Goal: Information Seeking & Learning: Learn about a topic

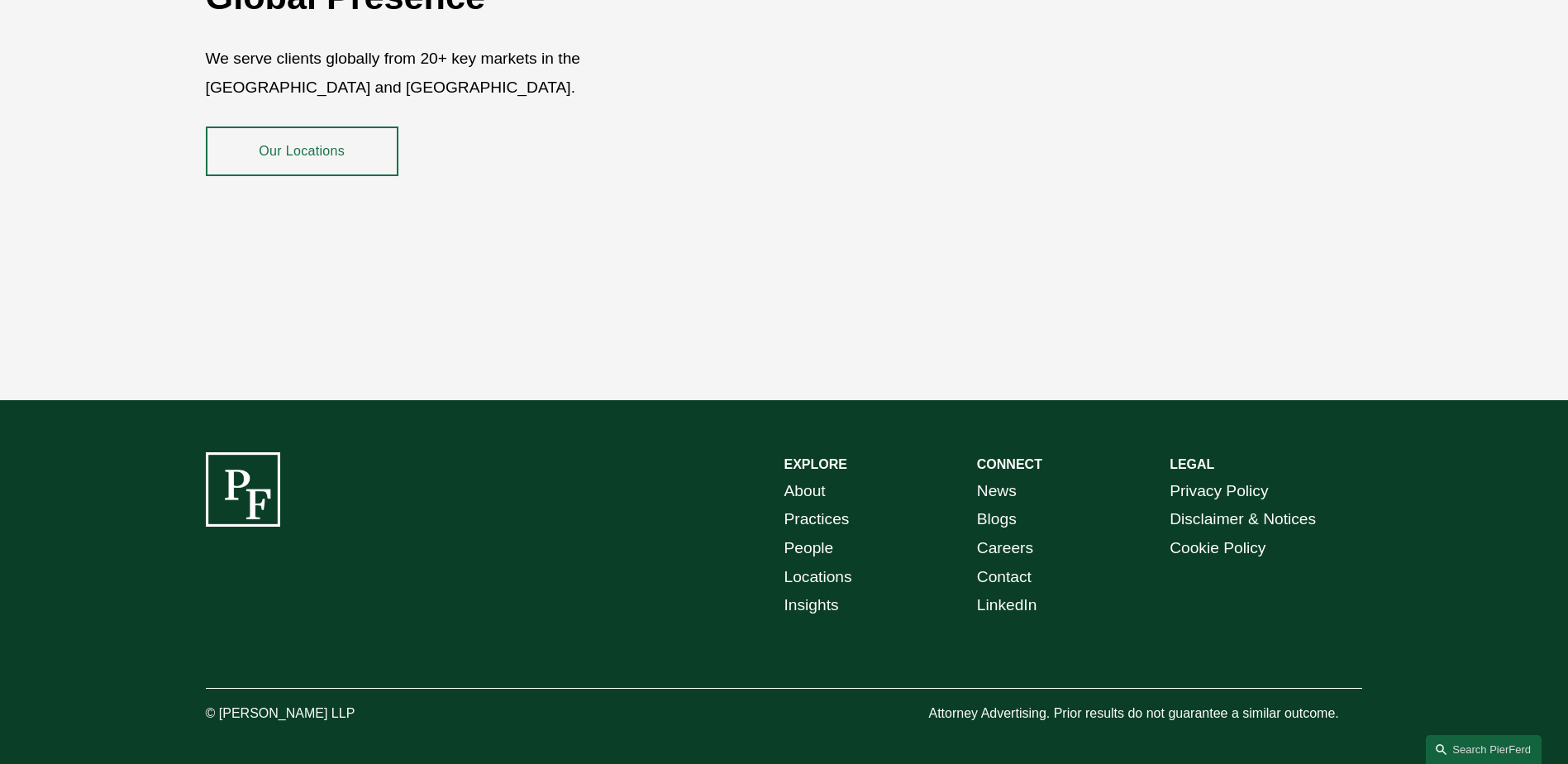
scroll to position [3025, 0]
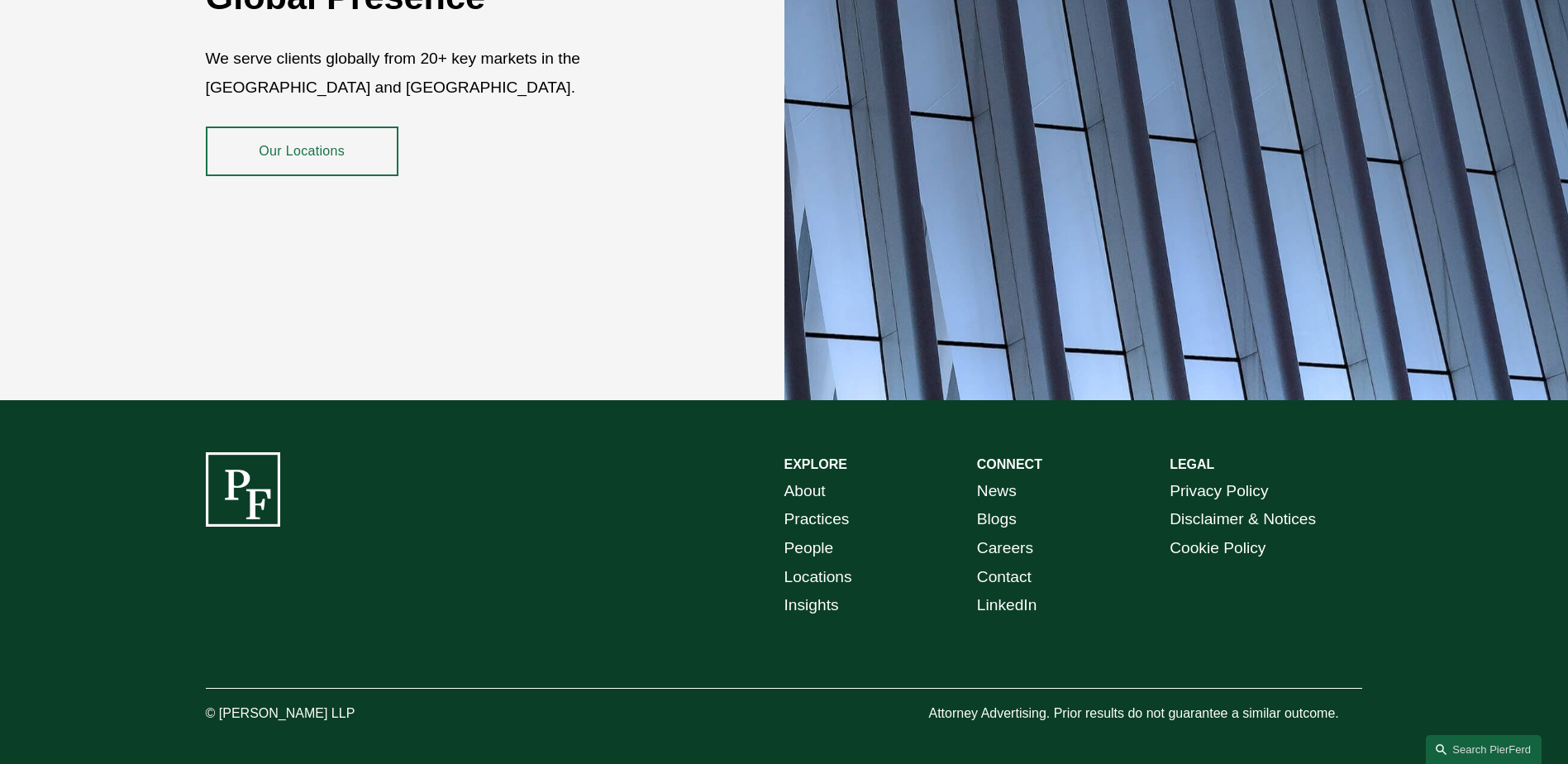
click at [790, 507] on link "Practices" at bounding box center [816, 519] width 65 height 29
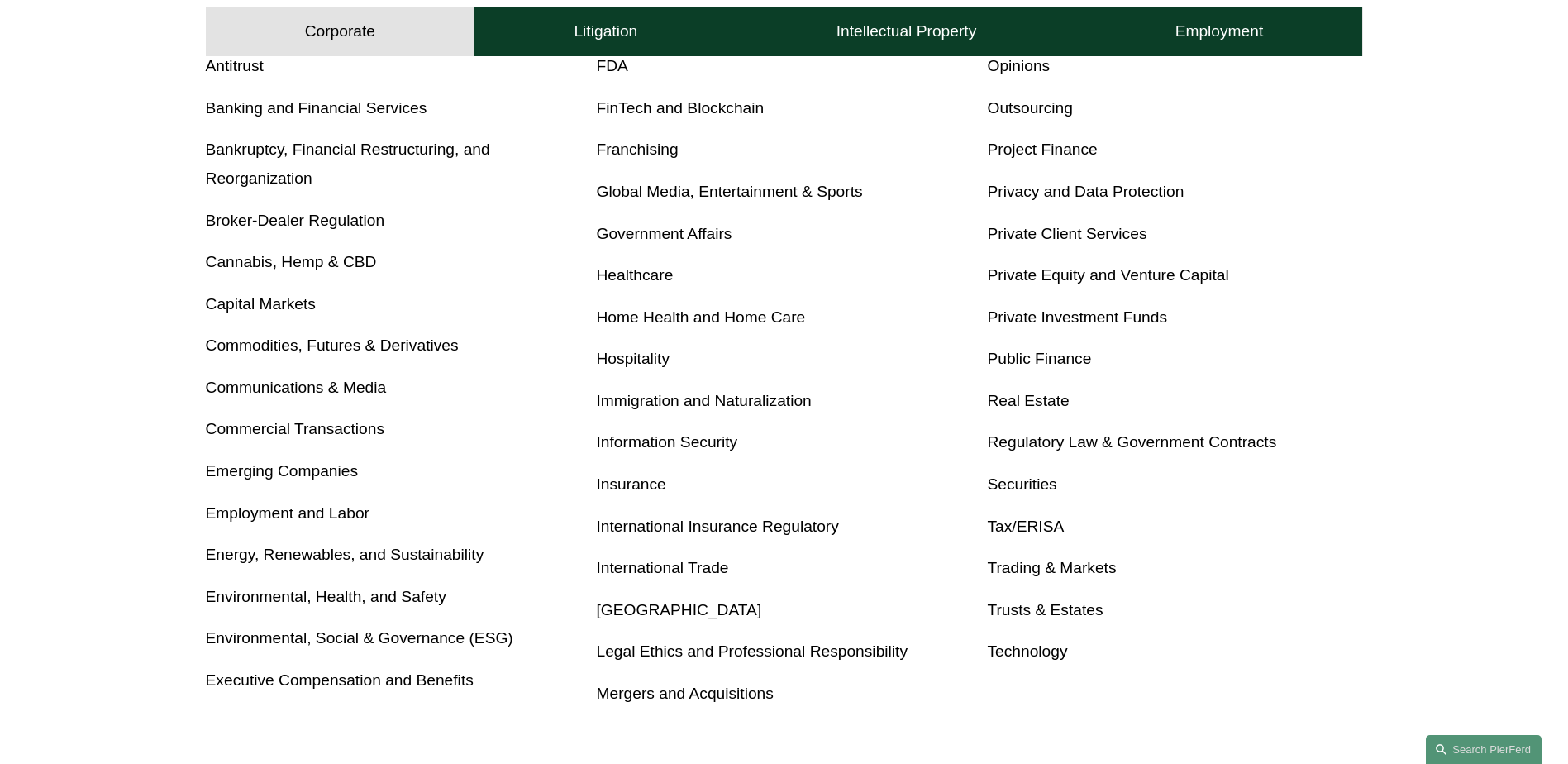
scroll to position [744, 0]
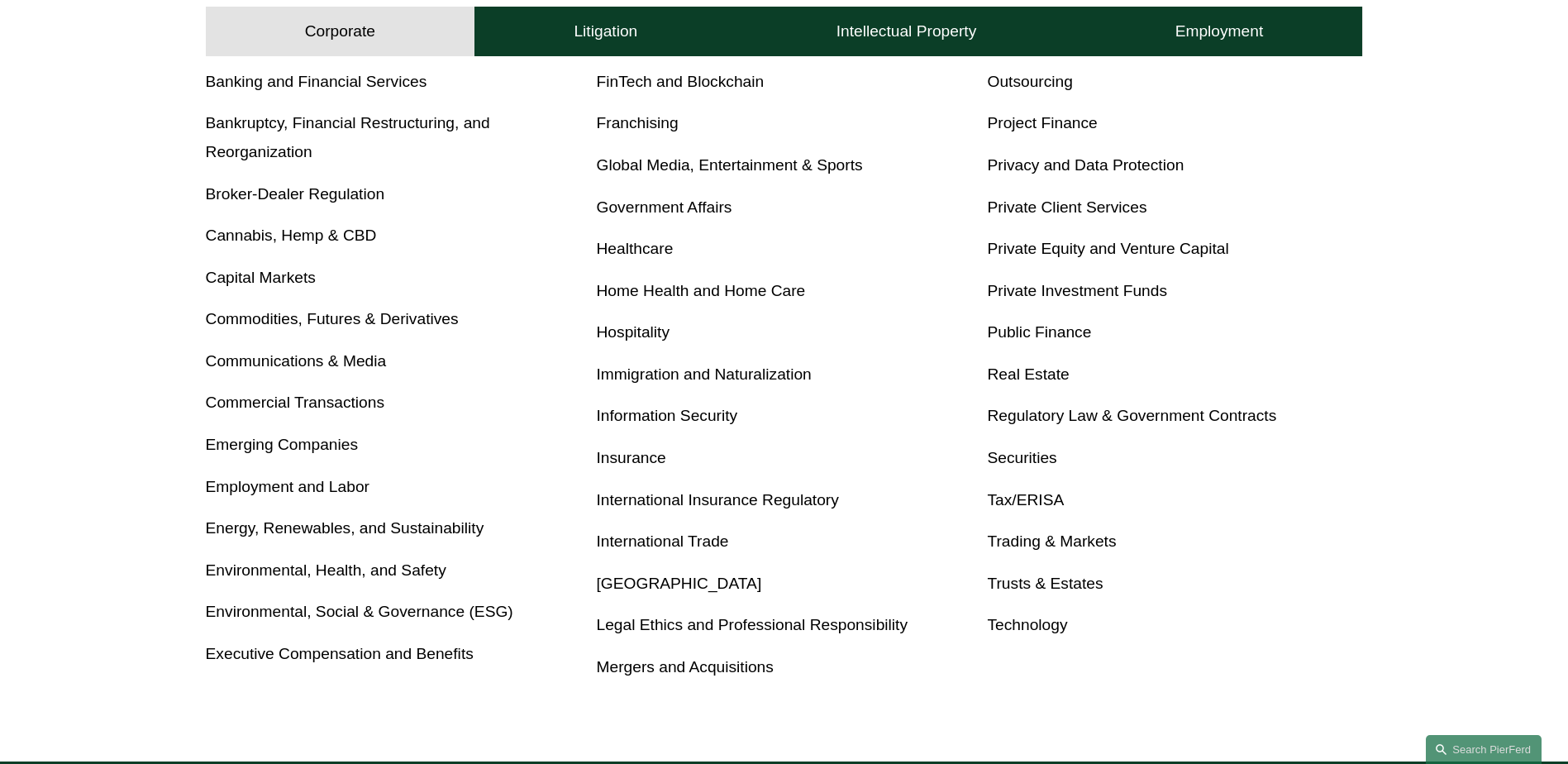
click at [1007, 294] on link "Private Investment Funds" at bounding box center [1077, 291] width 181 height 17
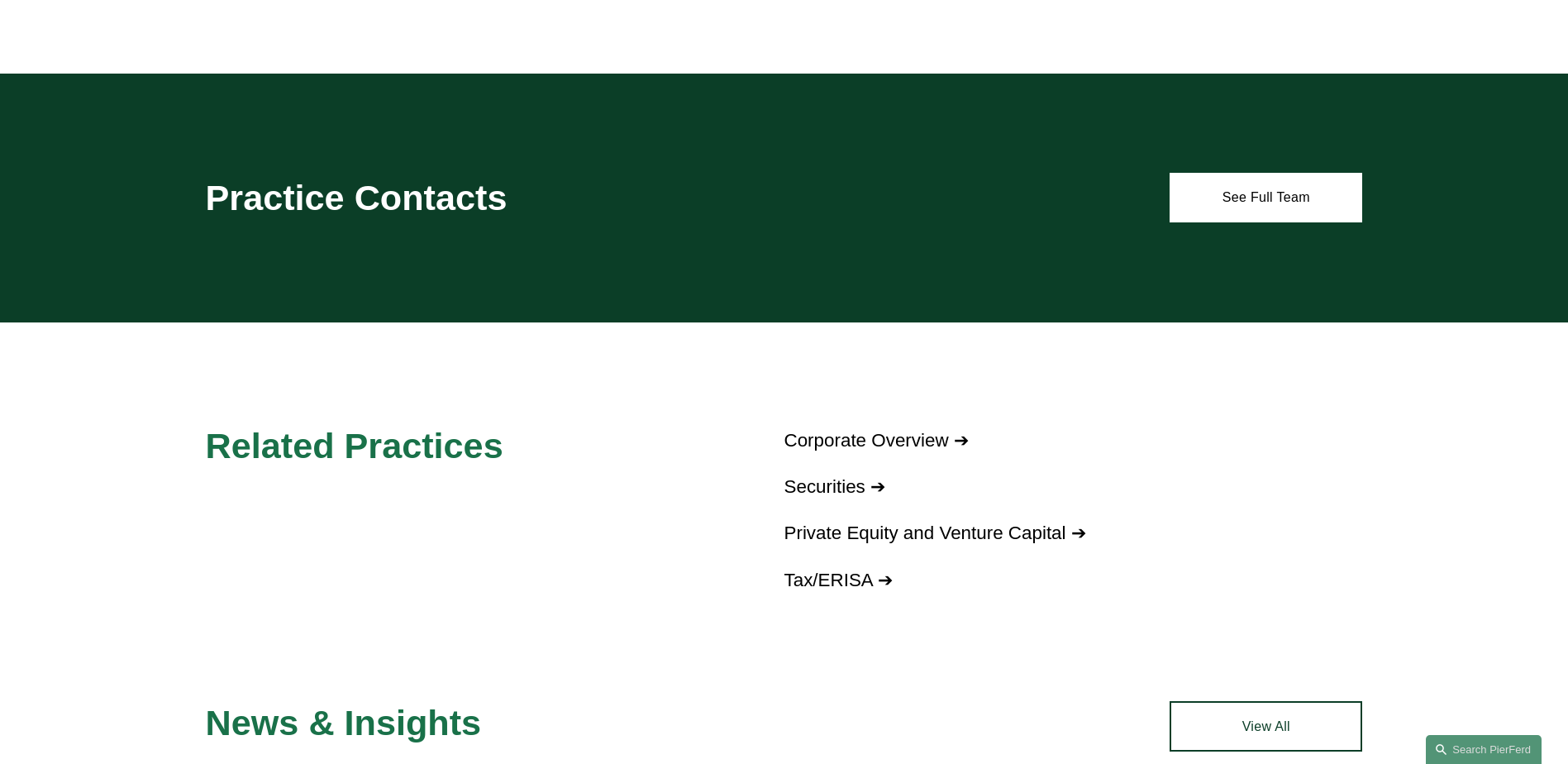
scroll to position [1323, 0]
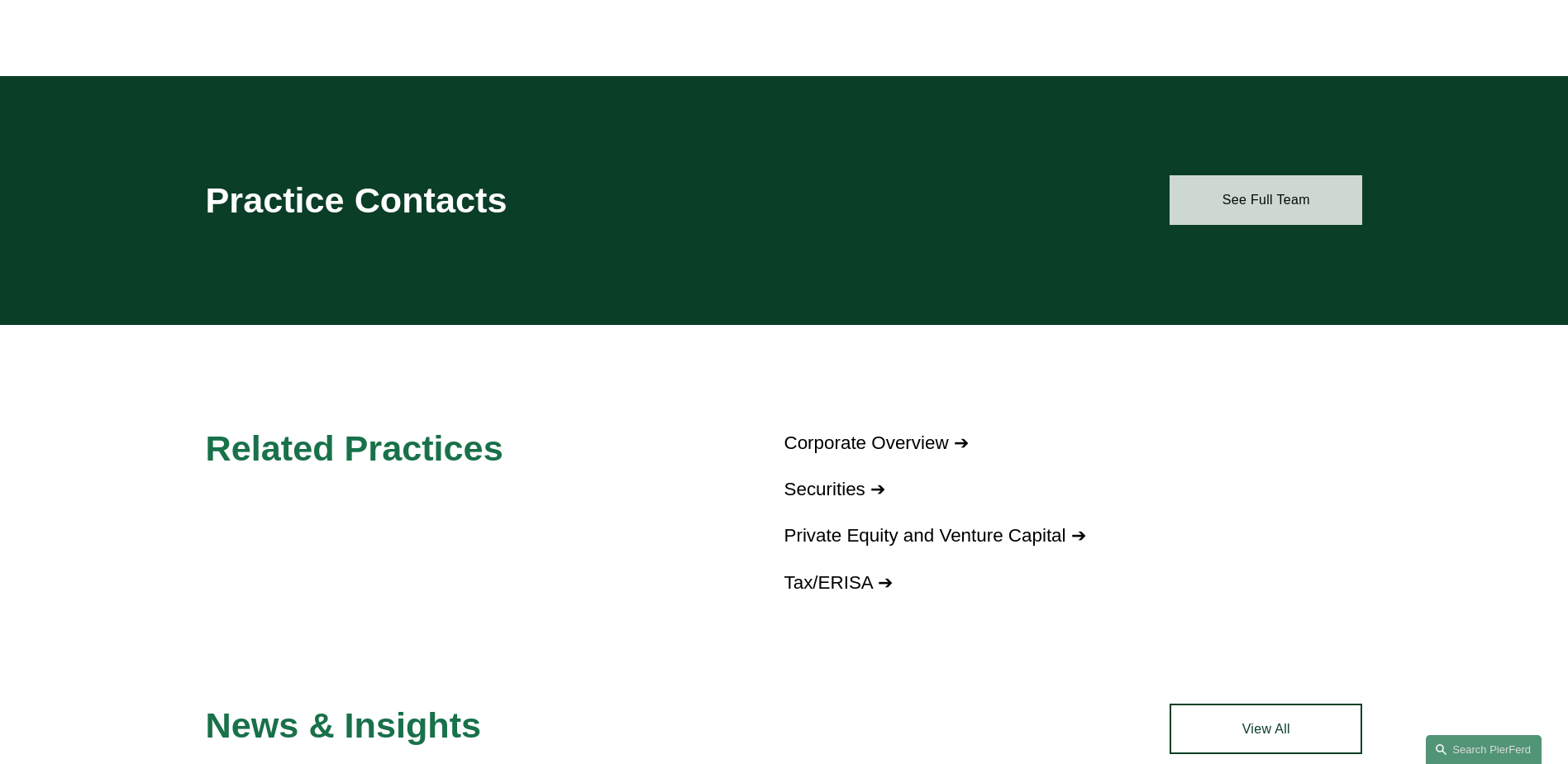
click at [1263, 201] on link "See Full Team" at bounding box center [1266, 199] width 193 height 50
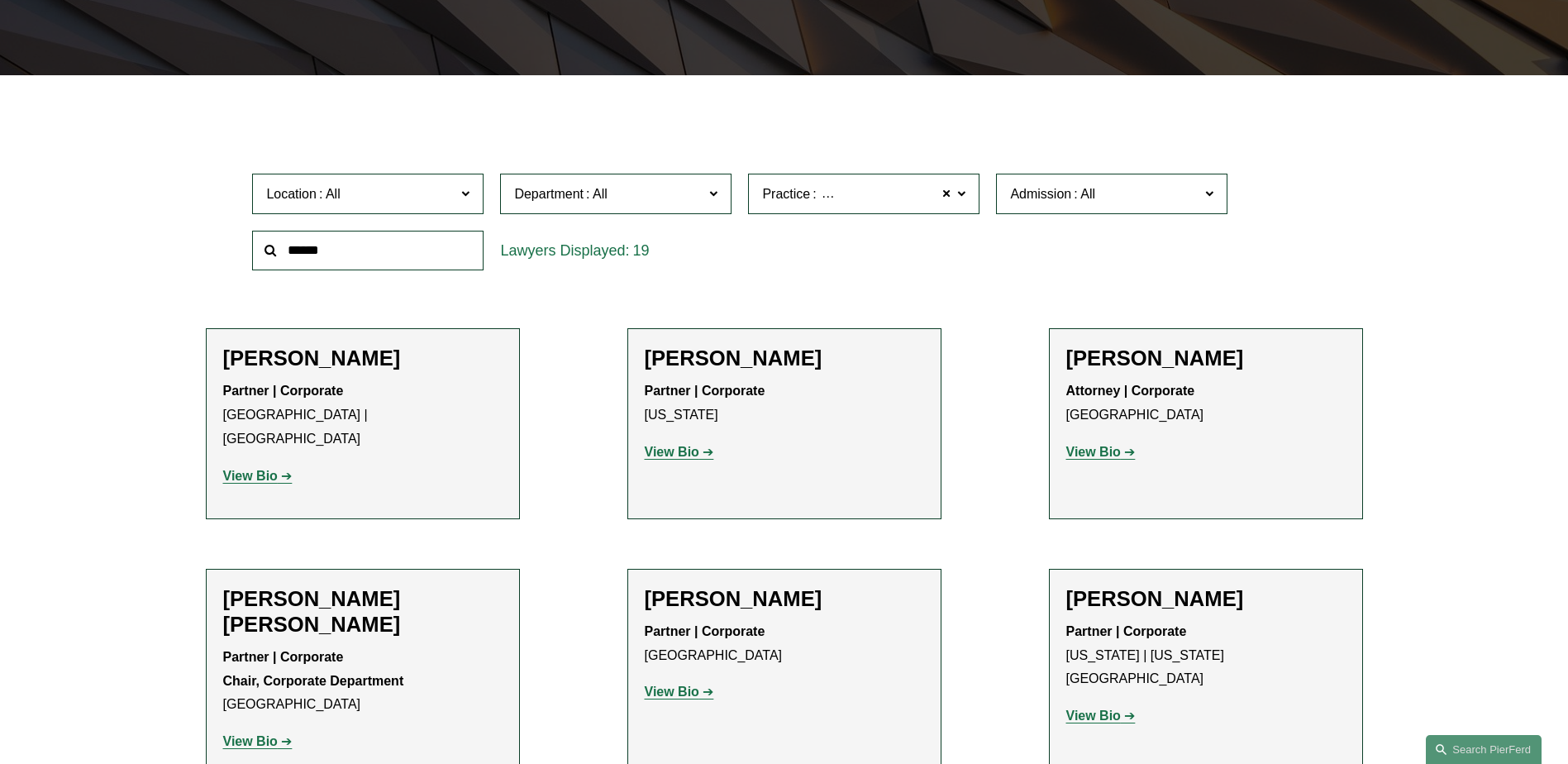
scroll to position [496, 0]
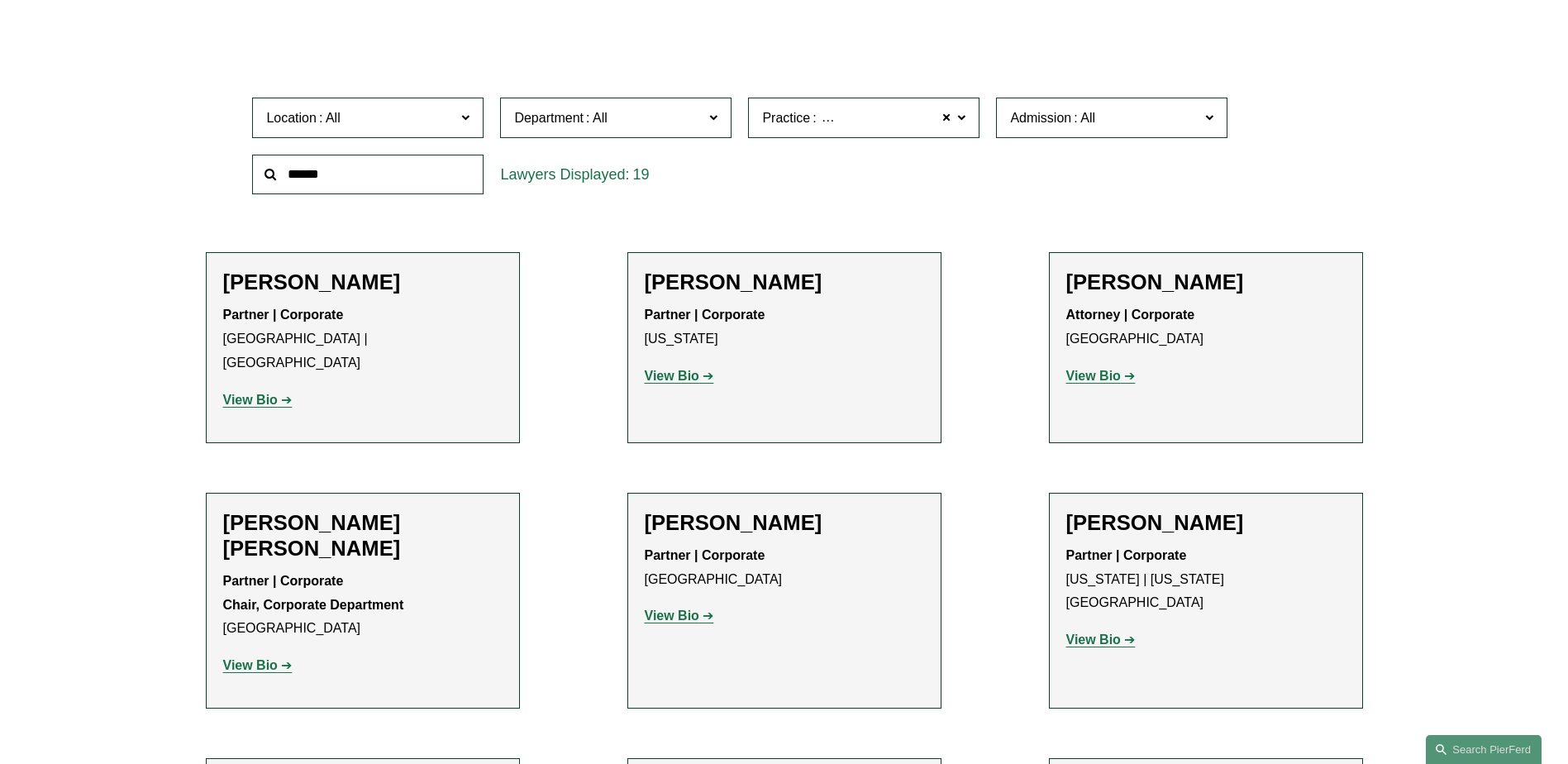
click at [261, 392] on strong "View Bio" at bounding box center [250, 399] width 55 height 14
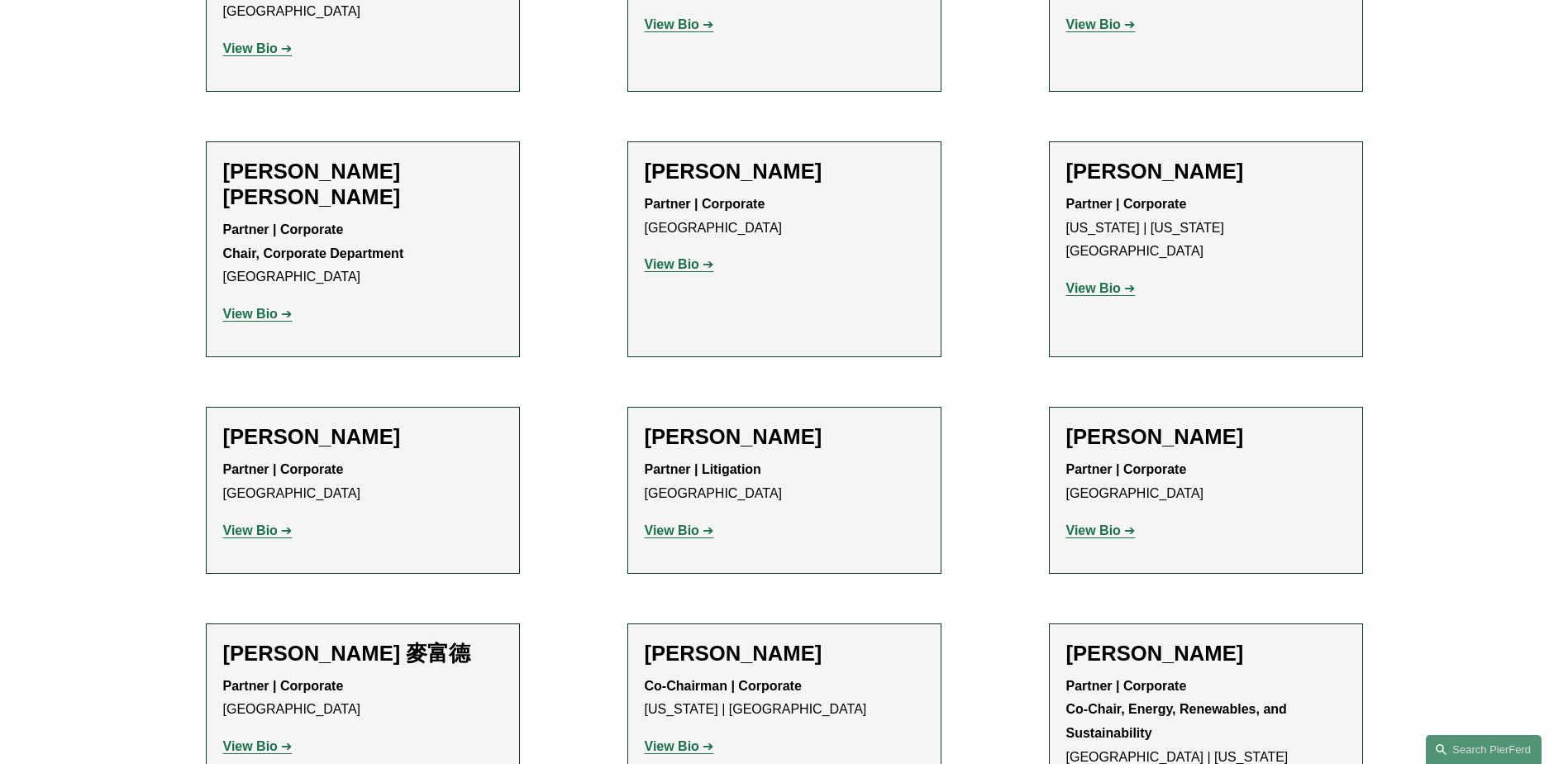
scroll to position [910, 0]
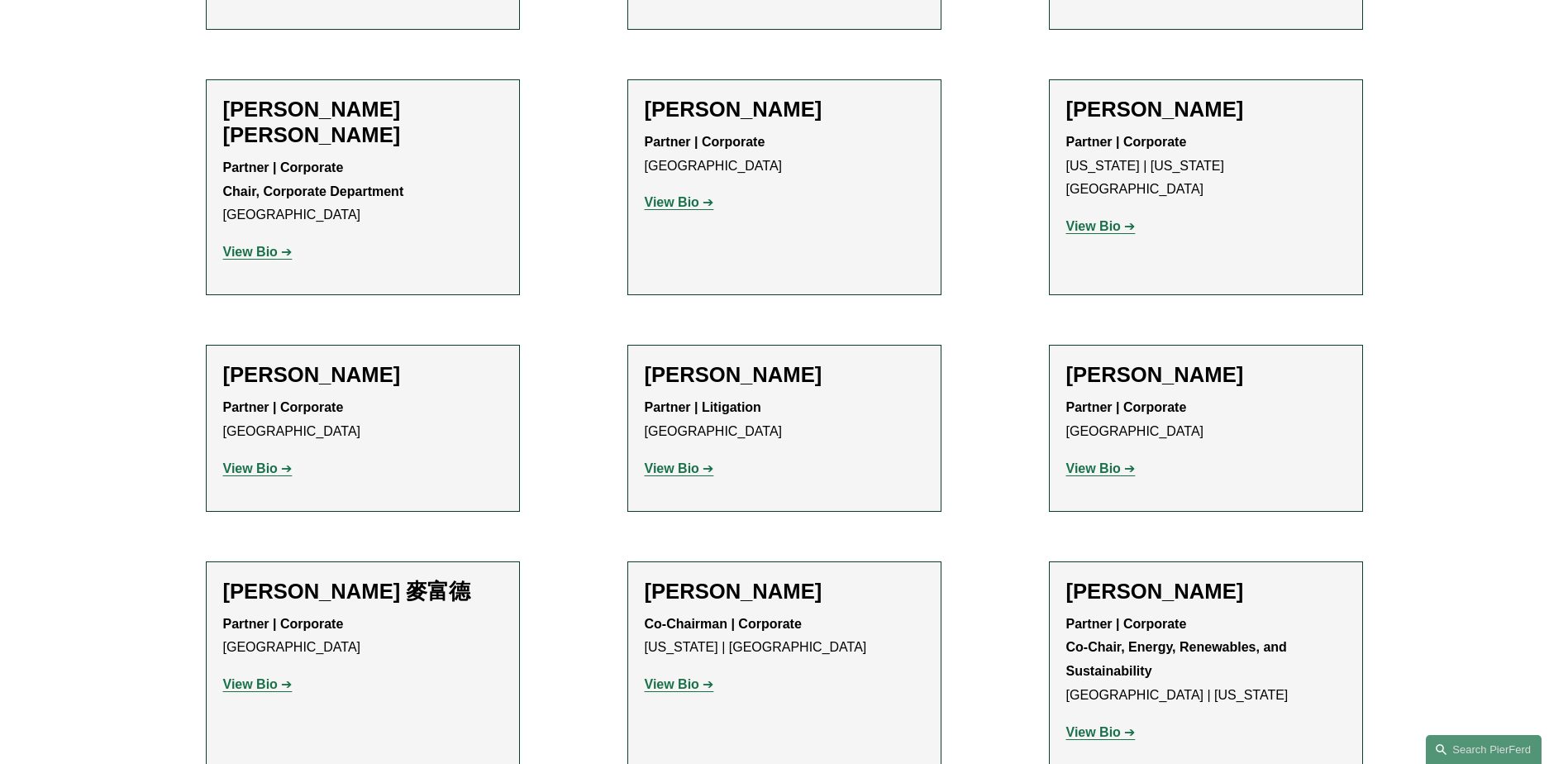
click at [241, 461] on strong "View Bio" at bounding box center [250, 468] width 55 height 14
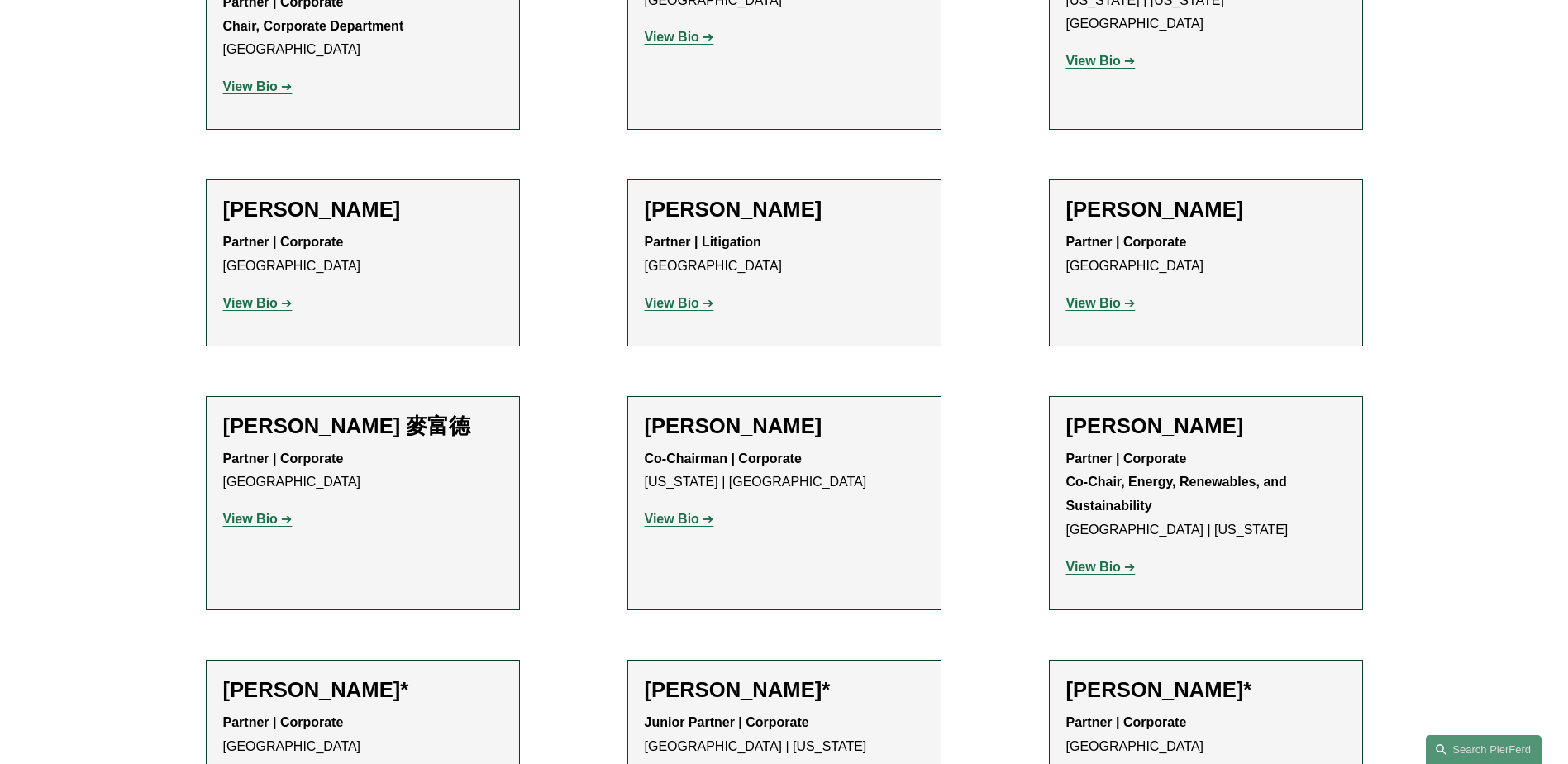
scroll to position [1157, 0]
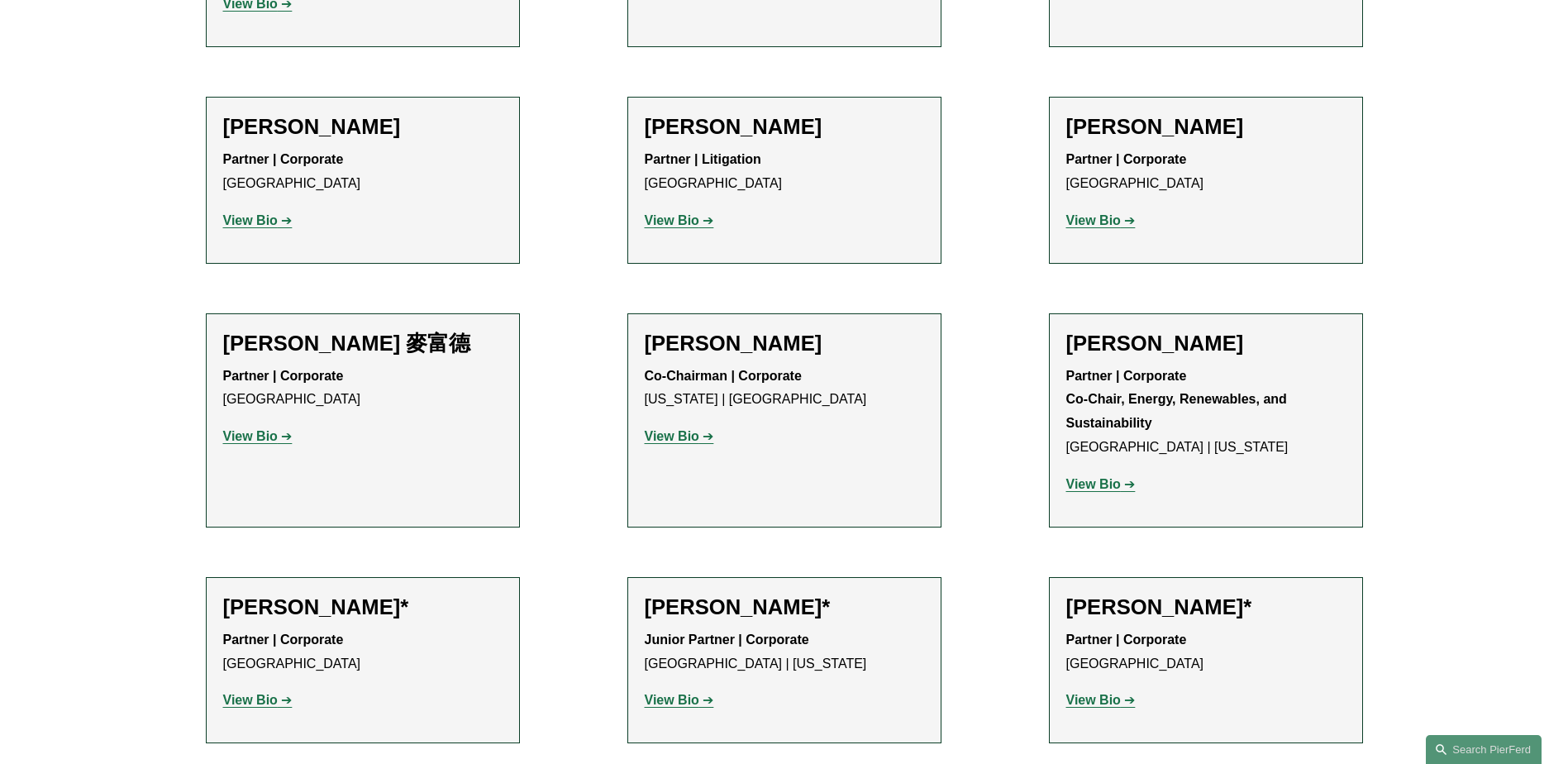
click at [697, 693] on strong "View Bio" at bounding box center [673, 700] width 55 height 14
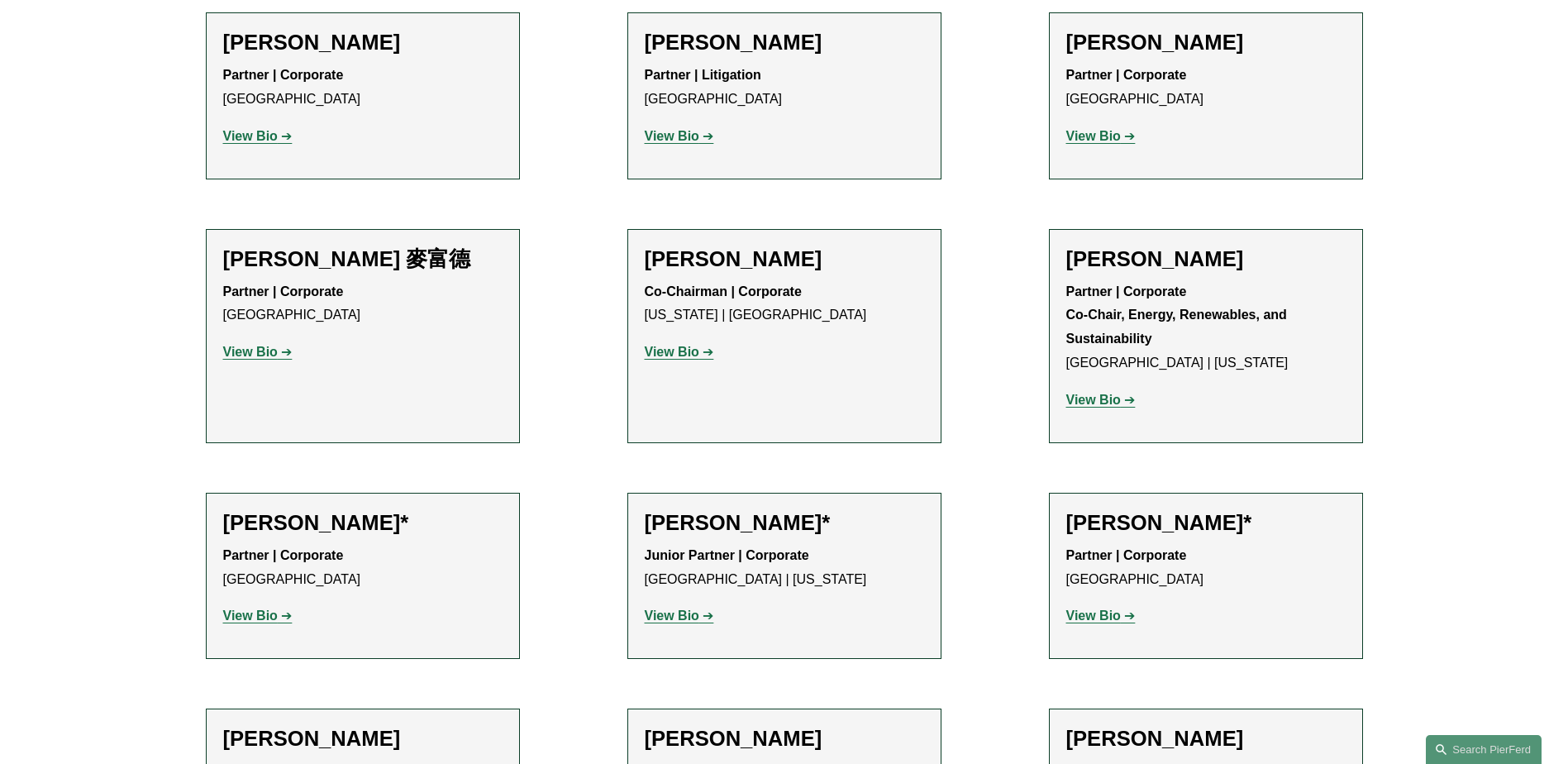
scroll to position [1240, 0]
click at [673, 346] on strong "View Bio" at bounding box center [673, 353] width 55 height 14
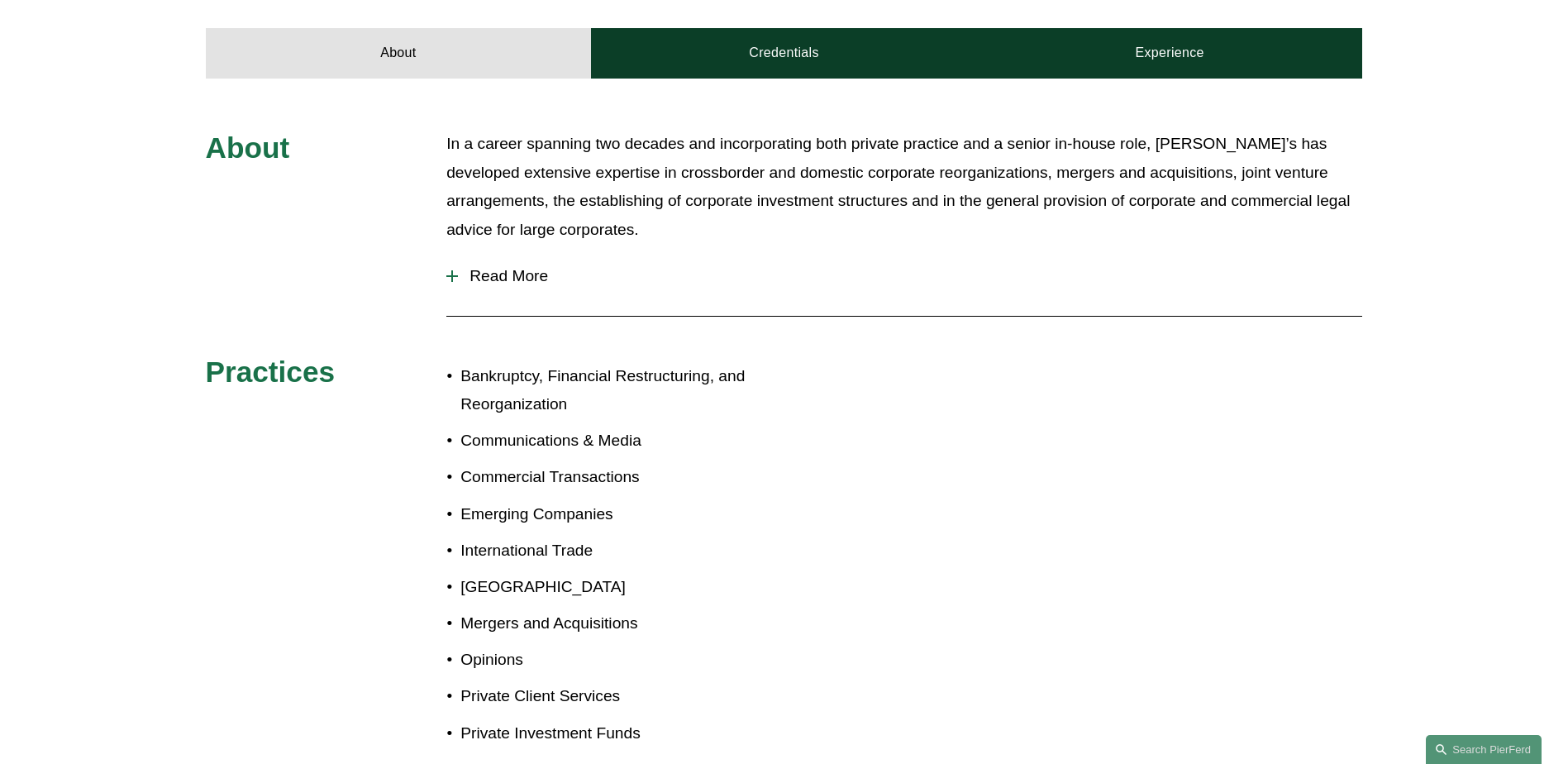
scroll to position [579, 0]
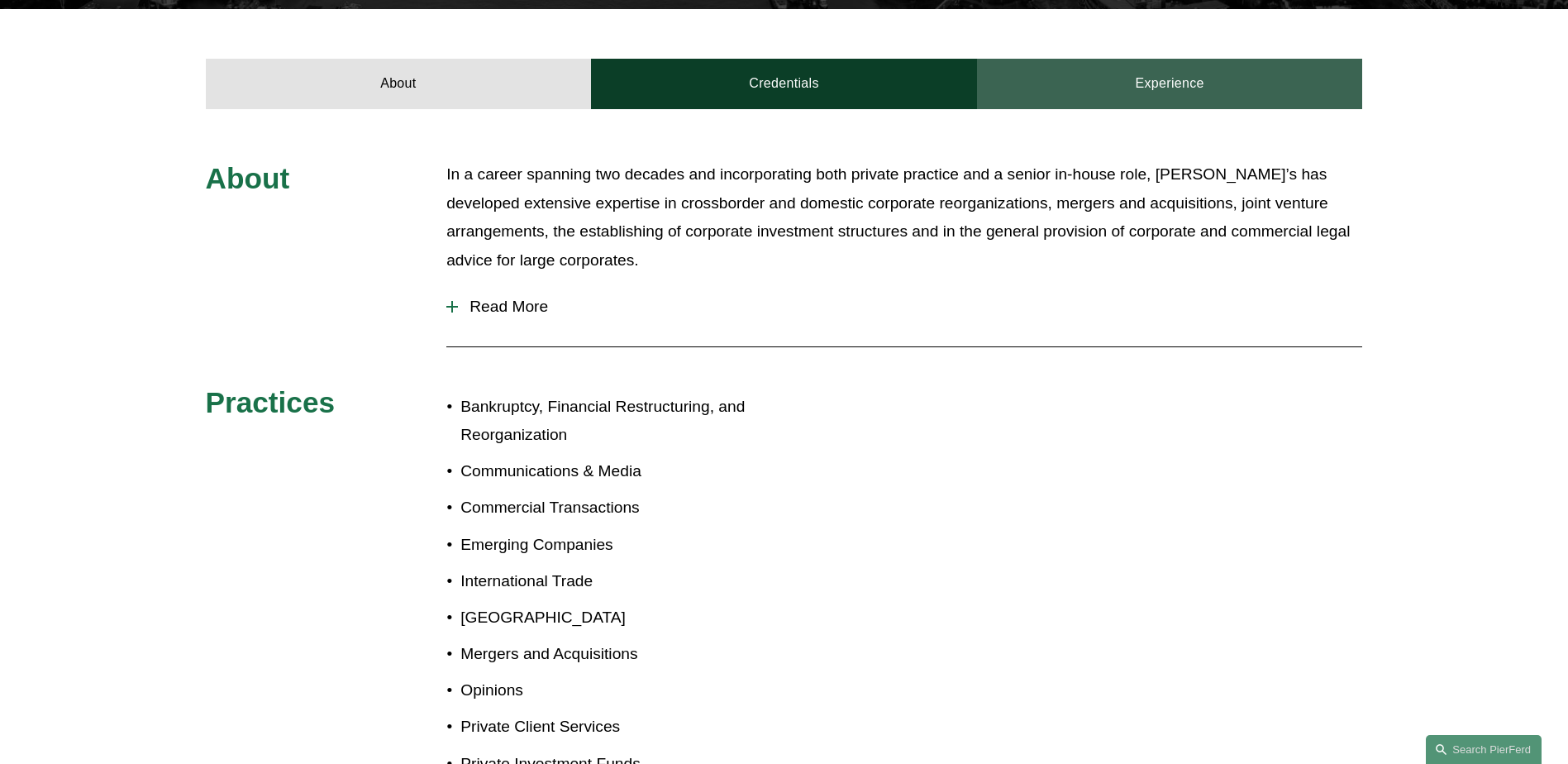
click at [1212, 82] on link "Experience" at bounding box center [1170, 83] width 386 height 50
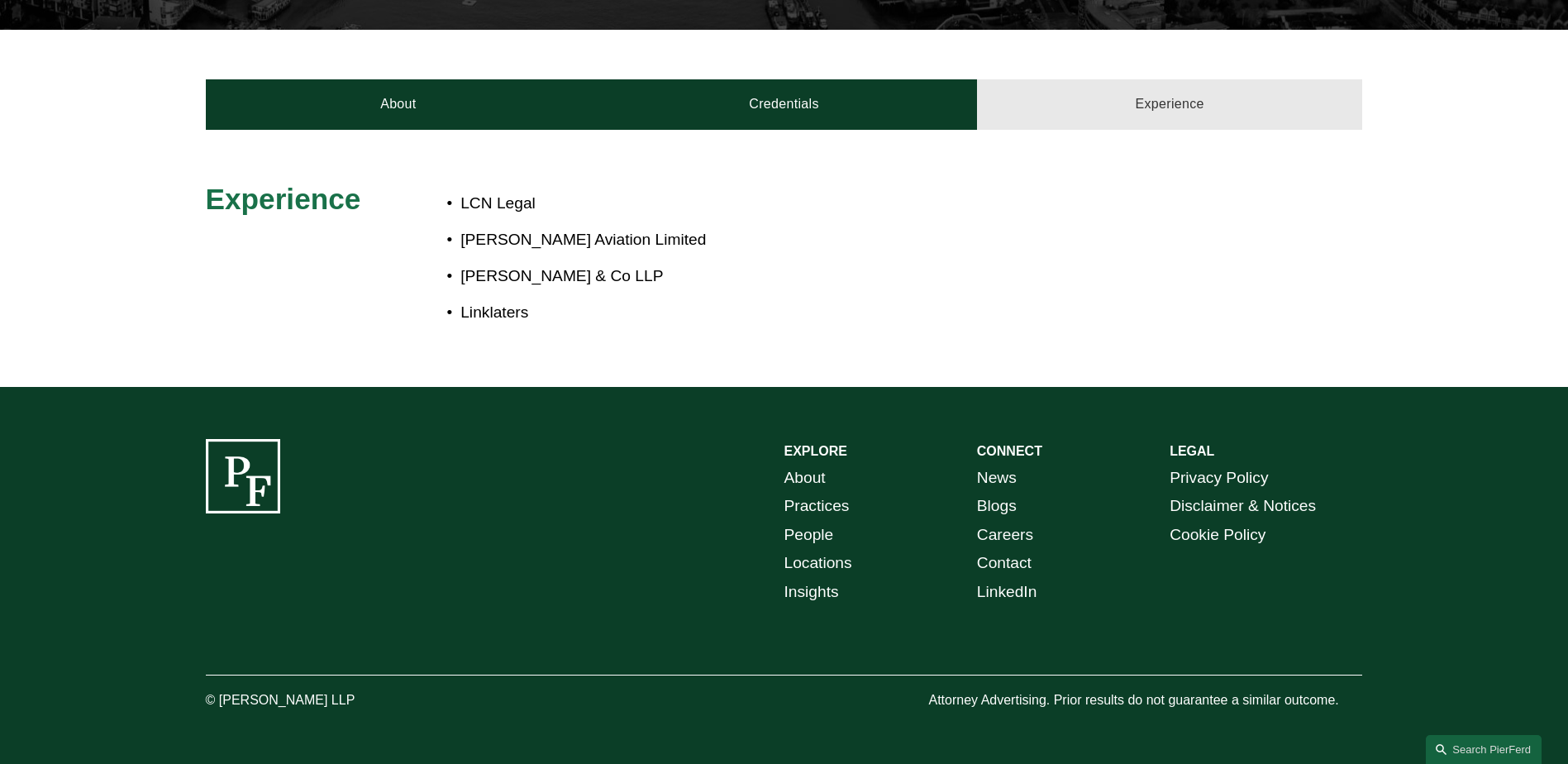
scroll to position [561, 0]
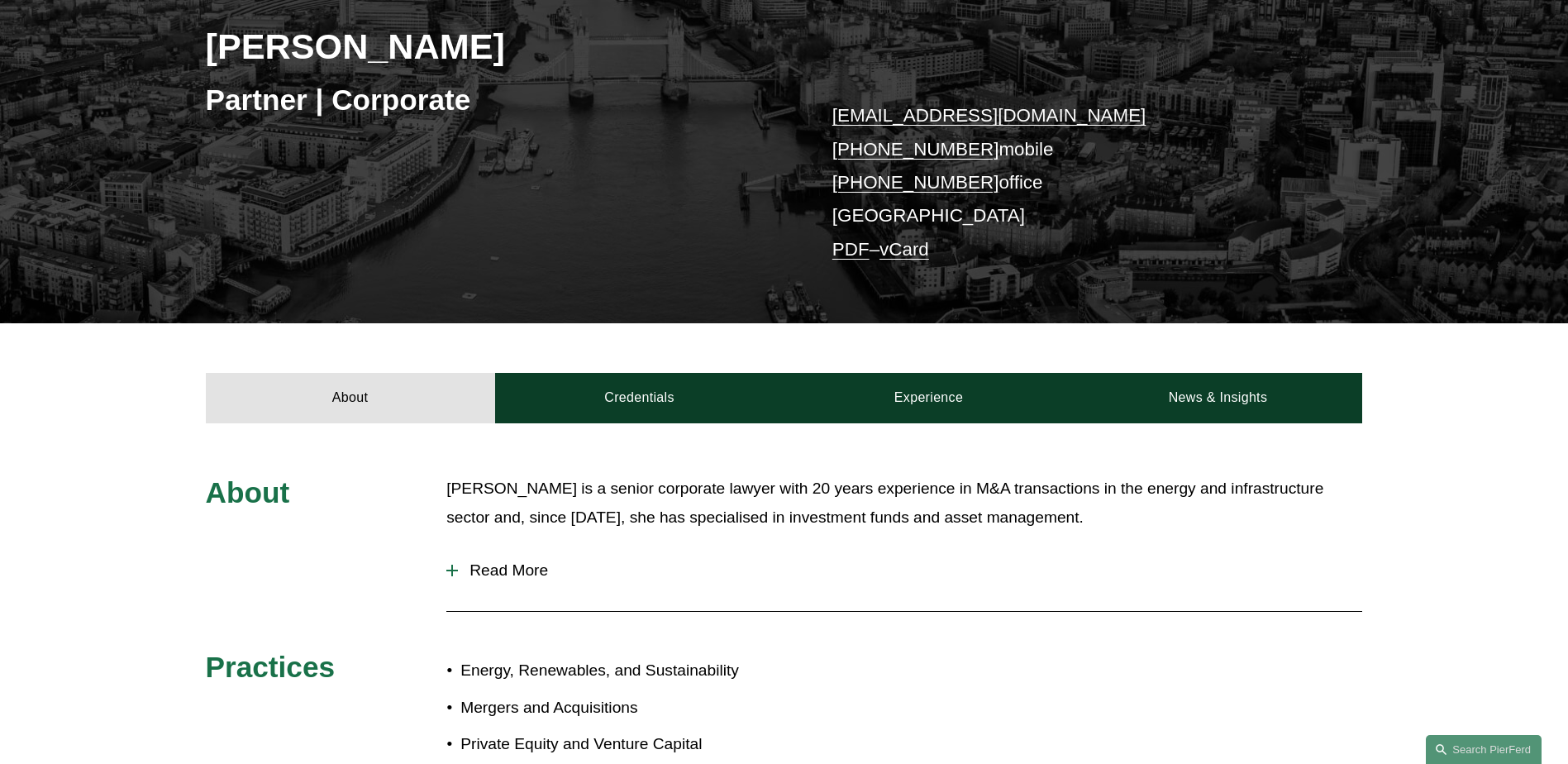
scroll to position [331, 0]
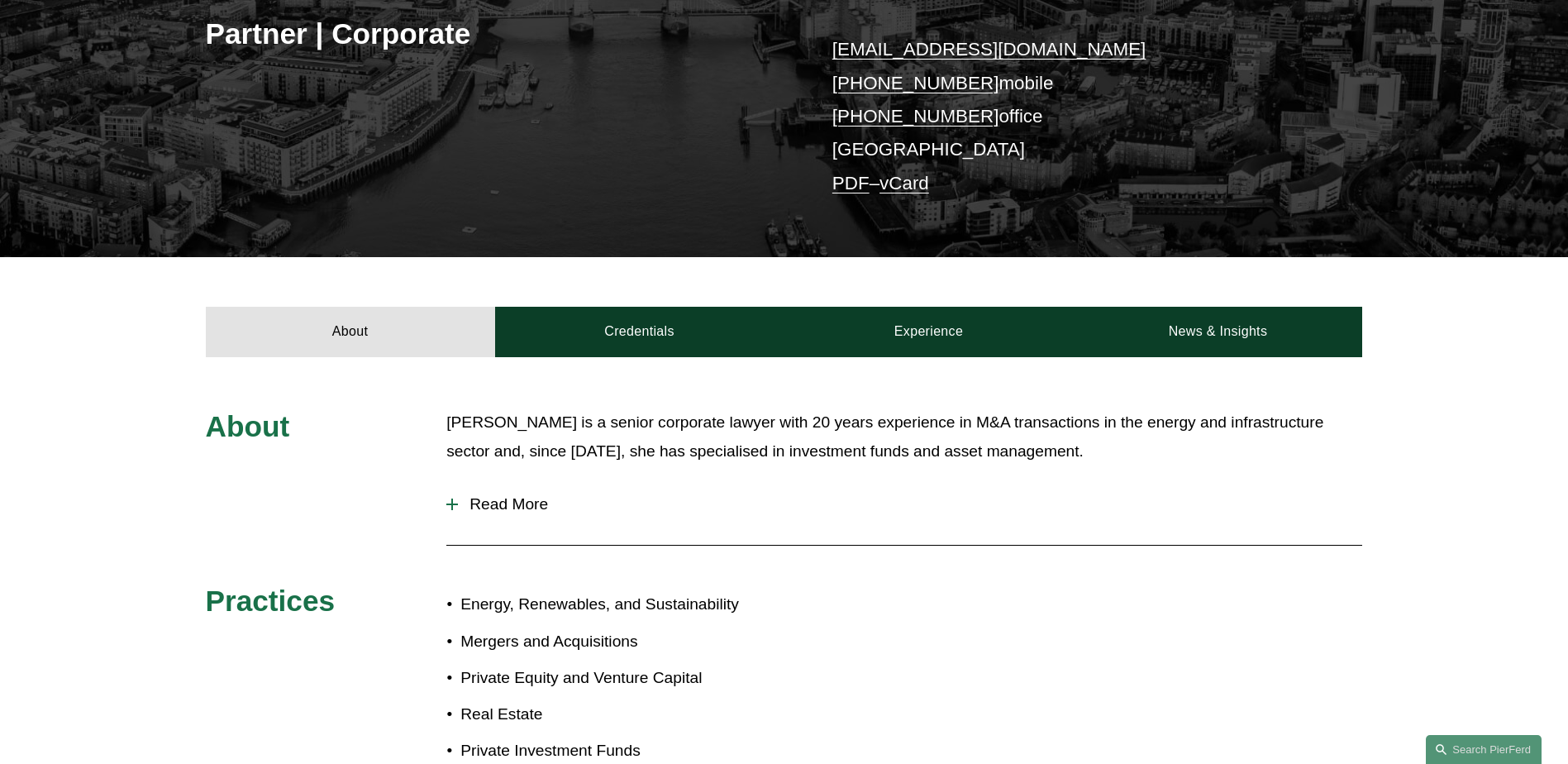
click at [523, 505] on span "Read More" at bounding box center [911, 503] width 905 height 18
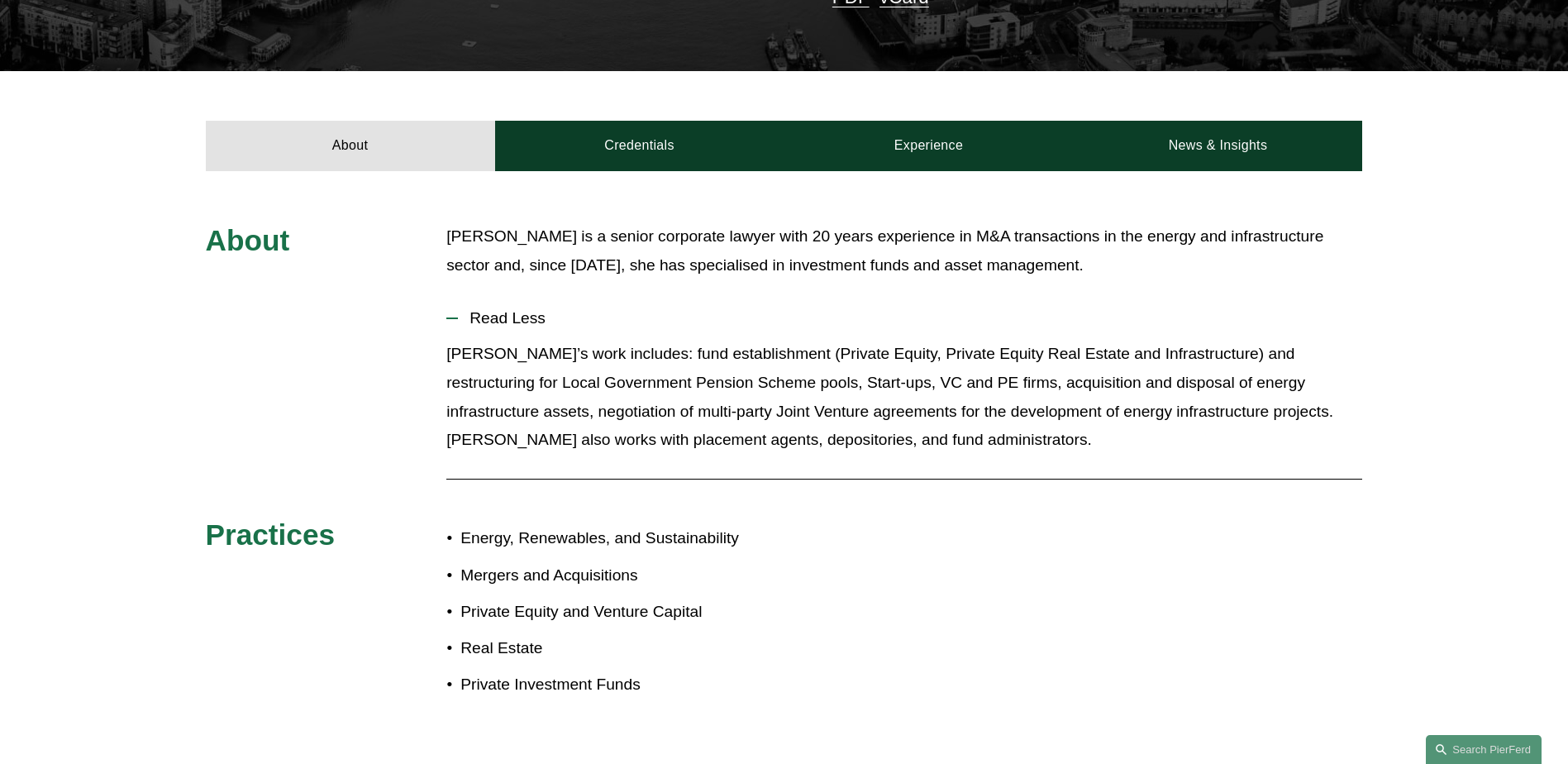
scroll to position [579, 0]
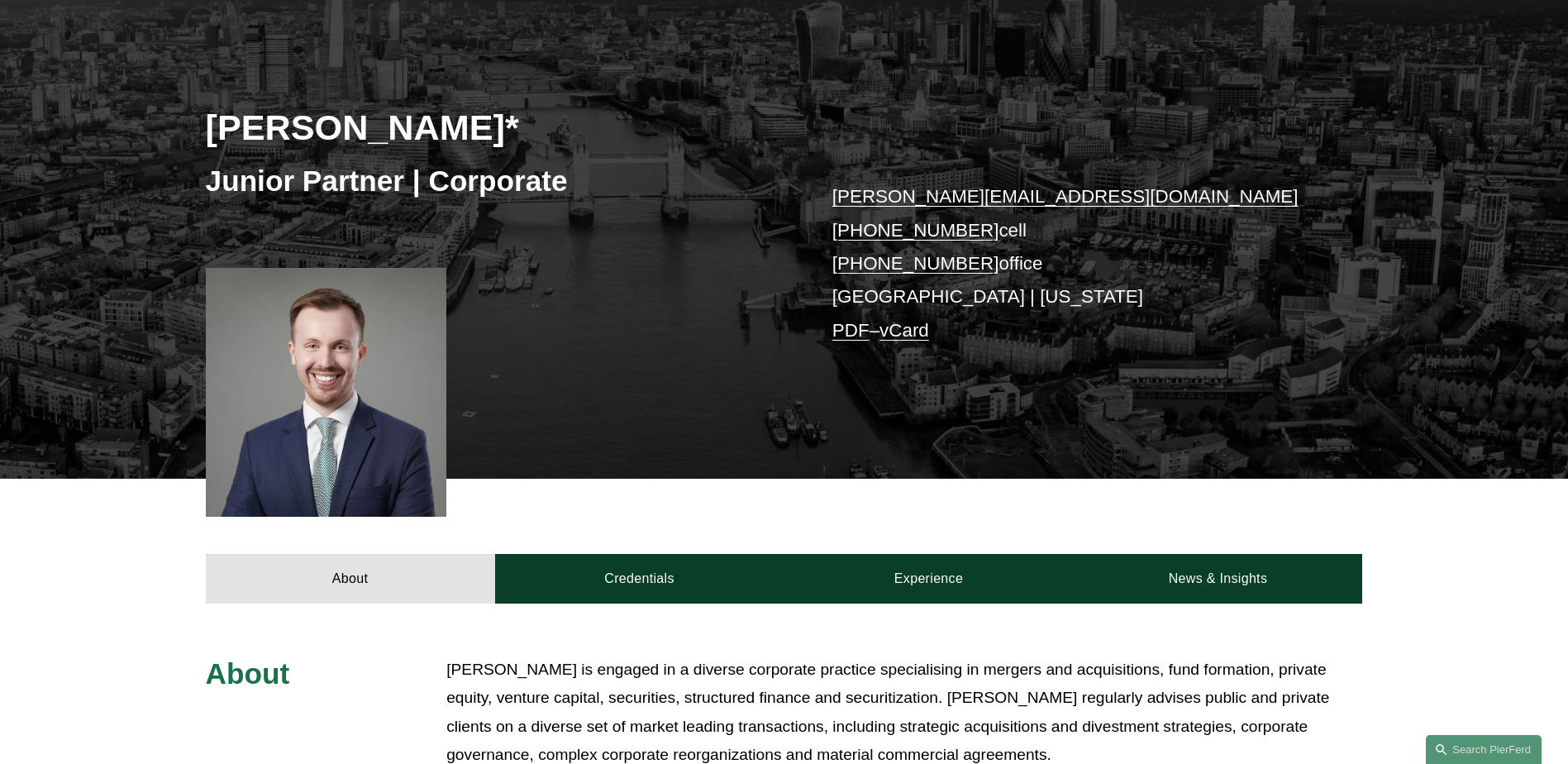
scroll to position [331, 0]
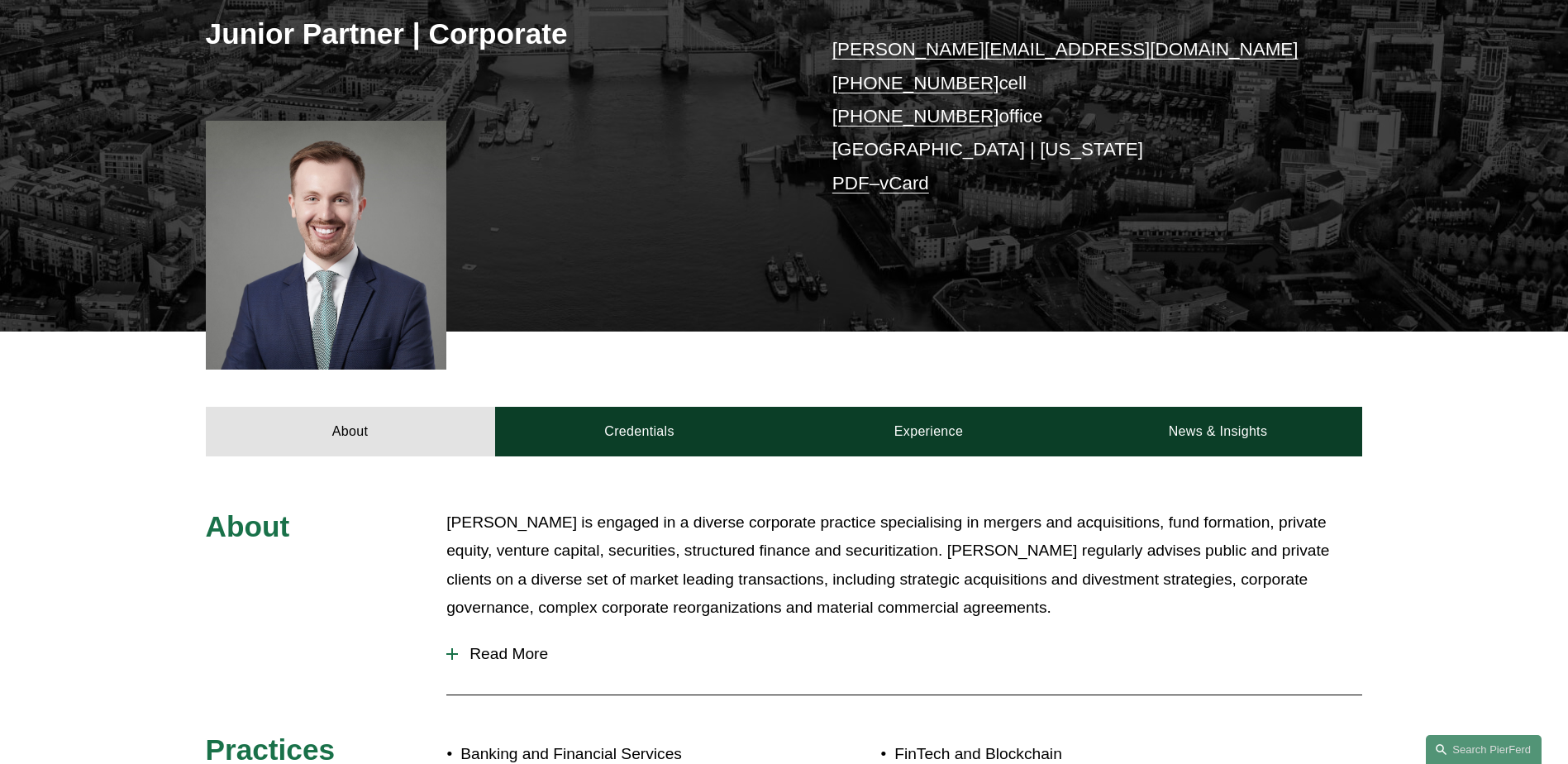
click at [509, 653] on span "Read More" at bounding box center [911, 654] width 905 height 18
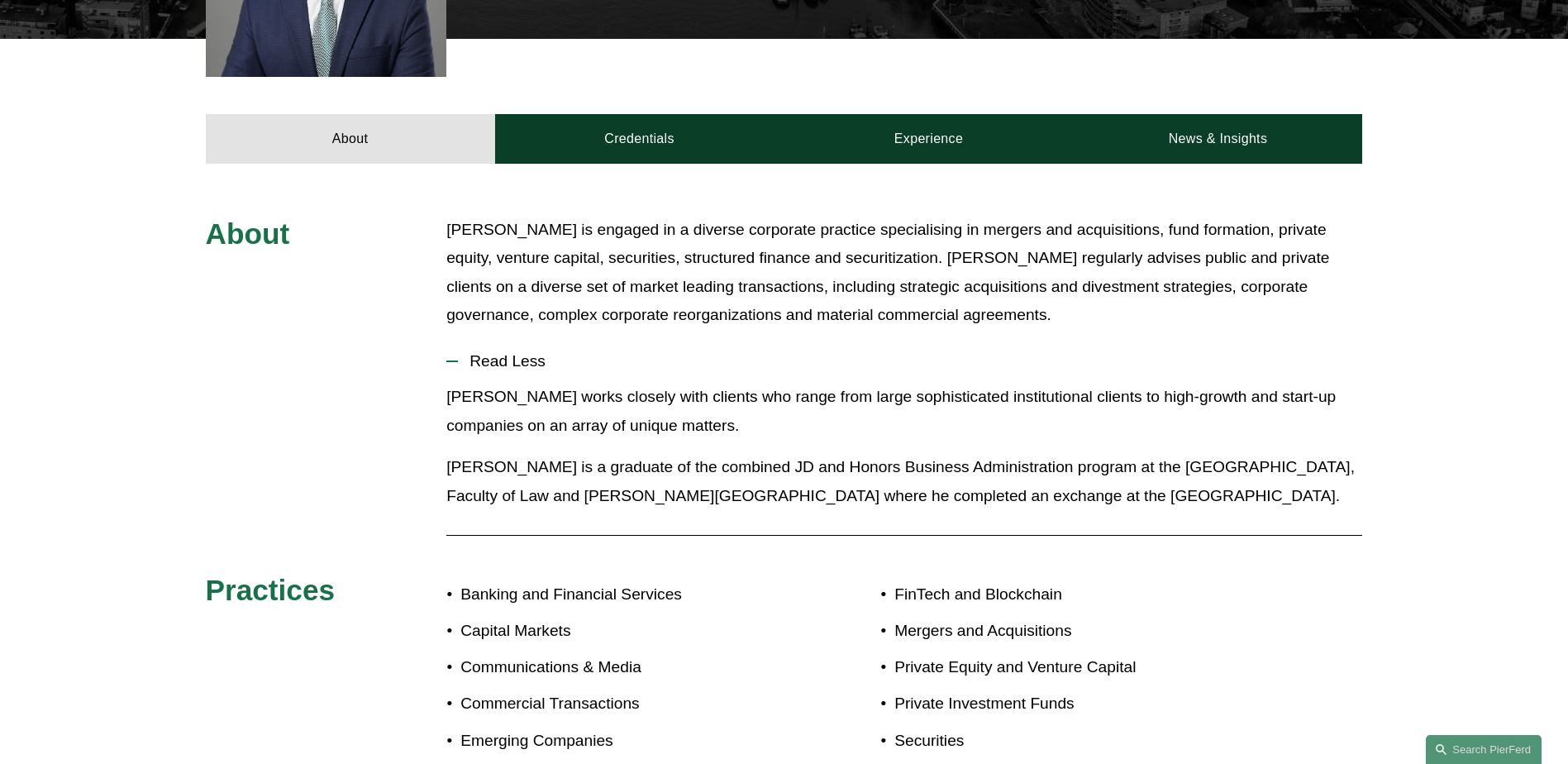
scroll to position [413, 0]
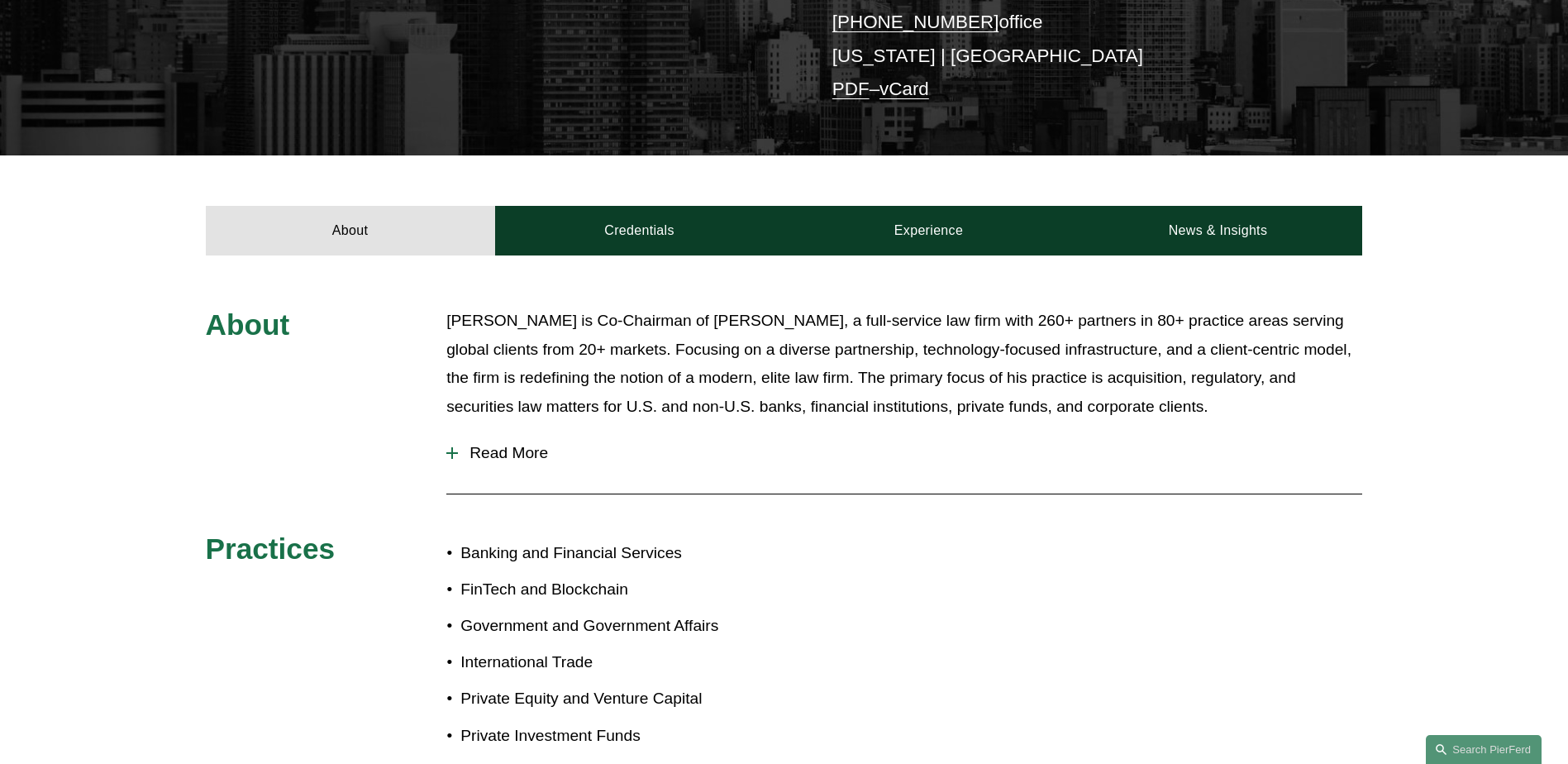
scroll to position [496, 0]
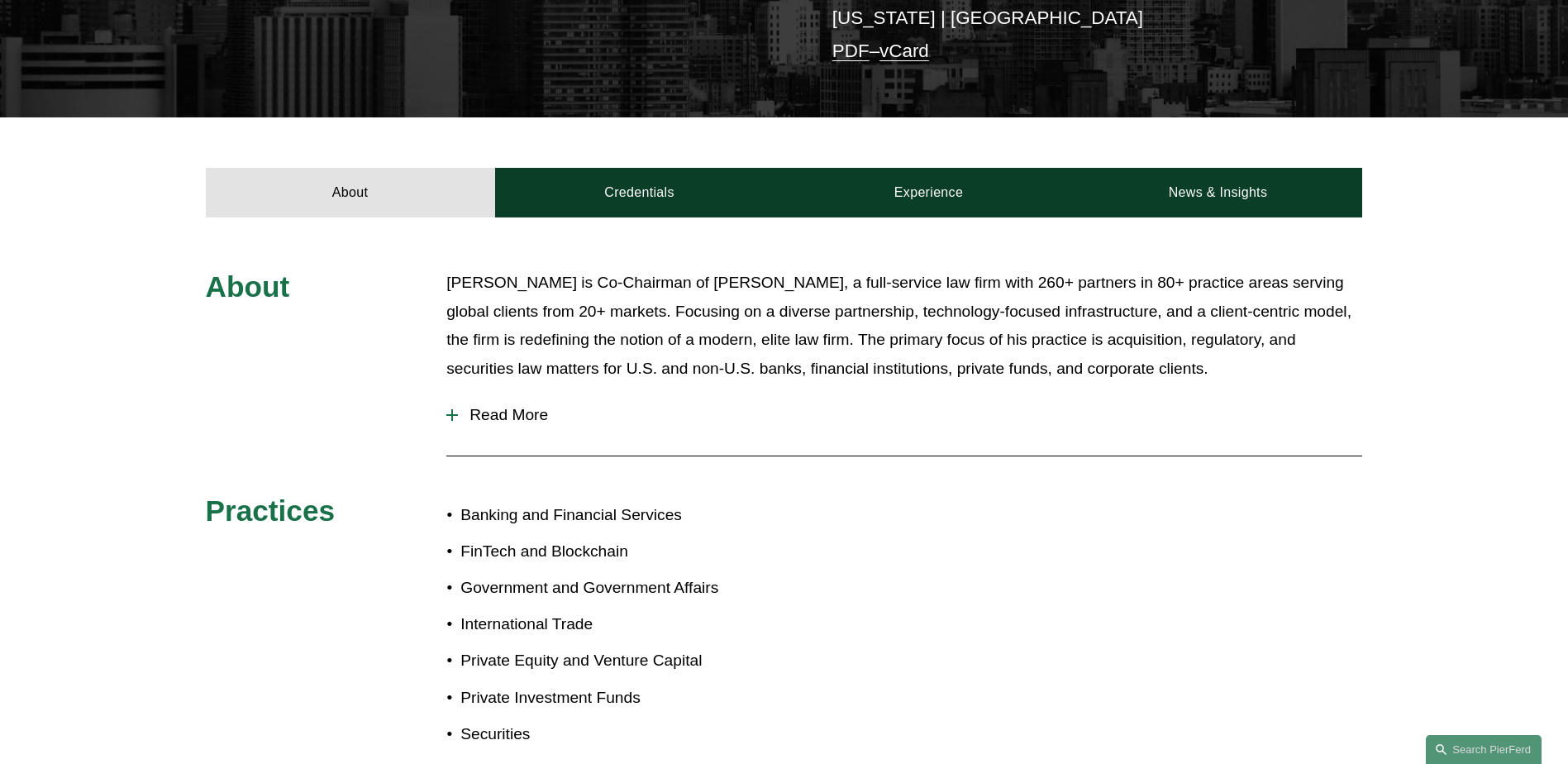
click at [529, 406] on span "Read More" at bounding box center [911, 415] width 905 height 18
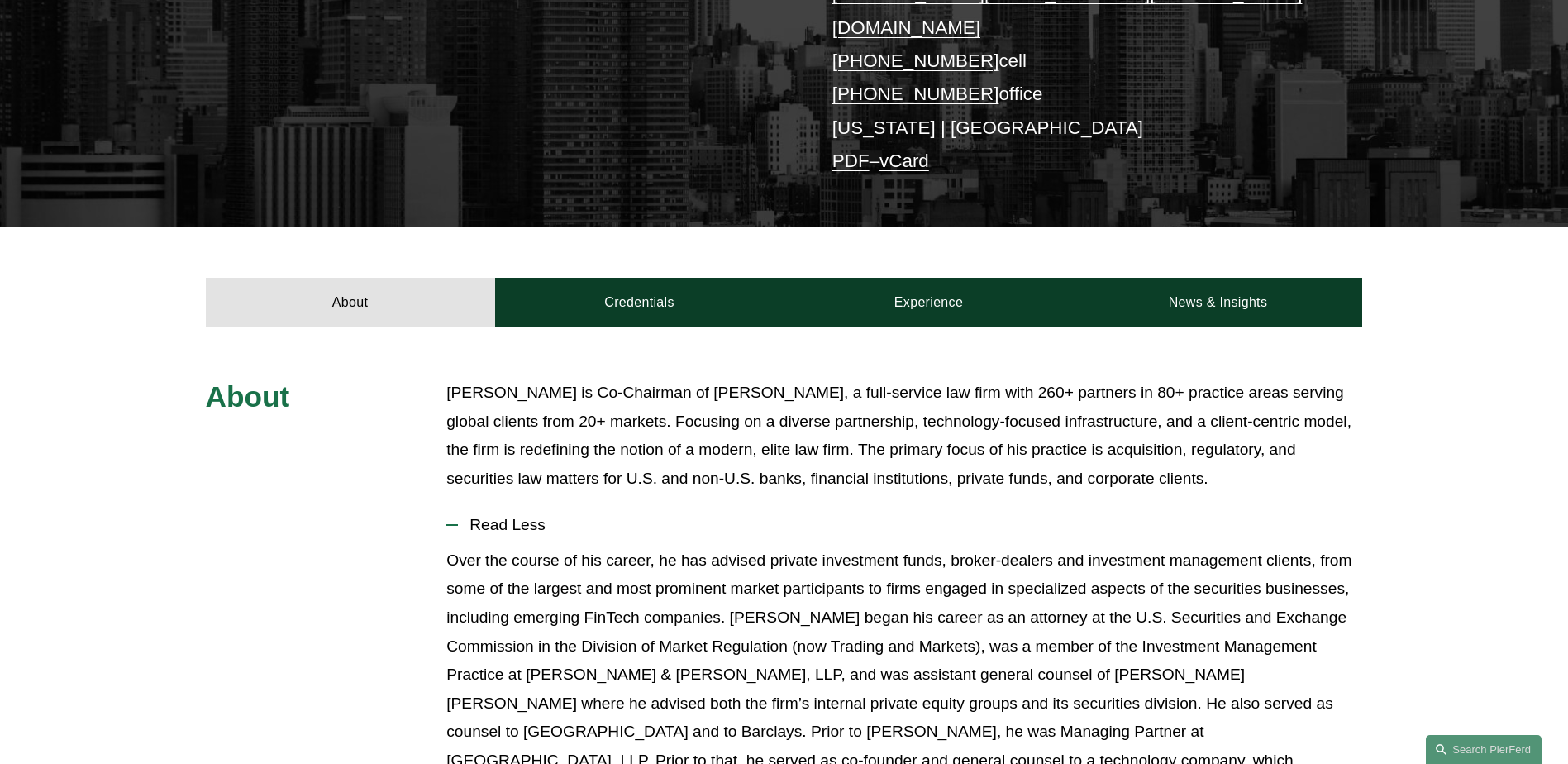
scroll to position [0, 0]
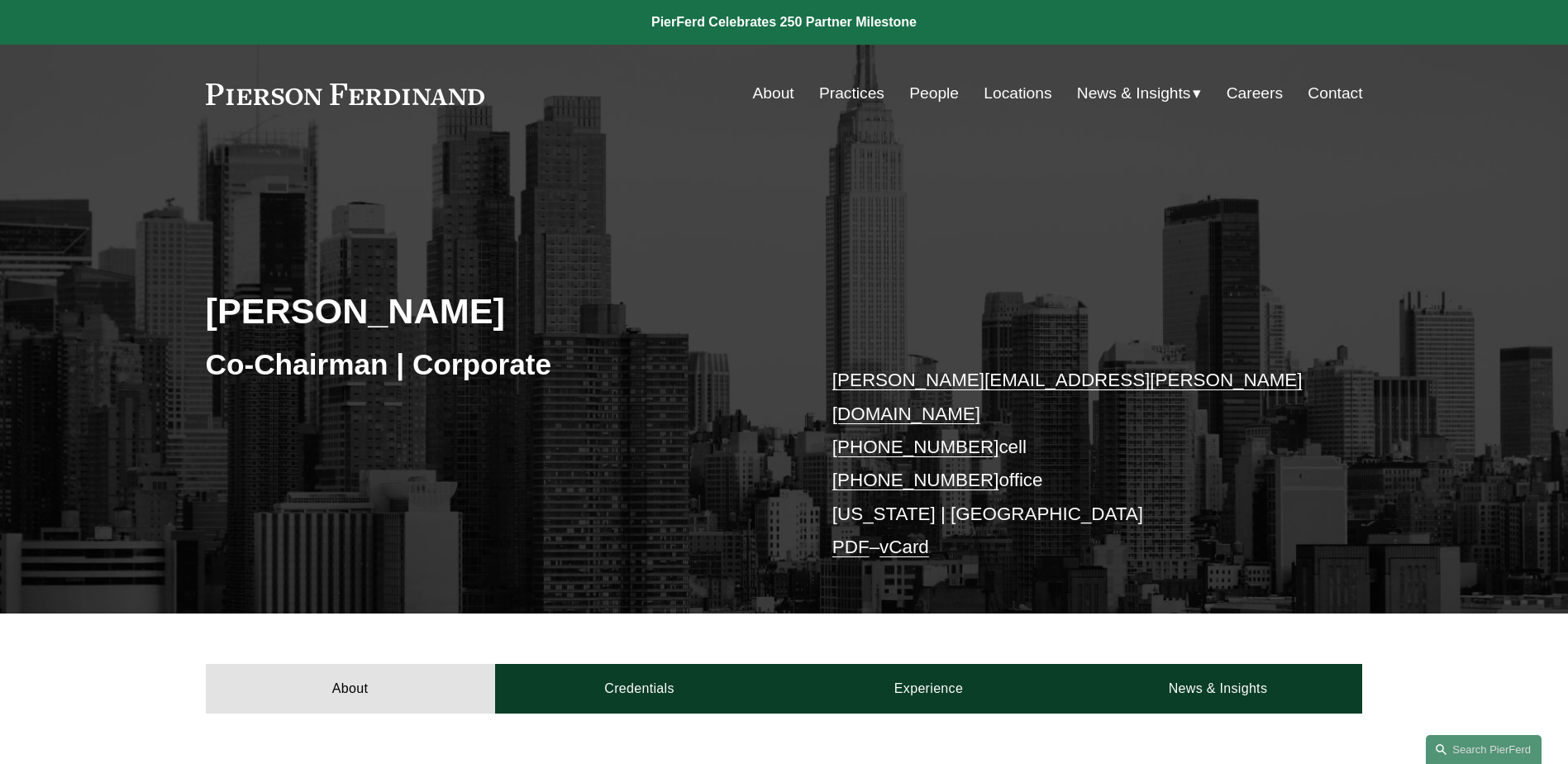
click at [1018, 88] on link "Locations" at bounding box center [1018, 93] width 68 height 31
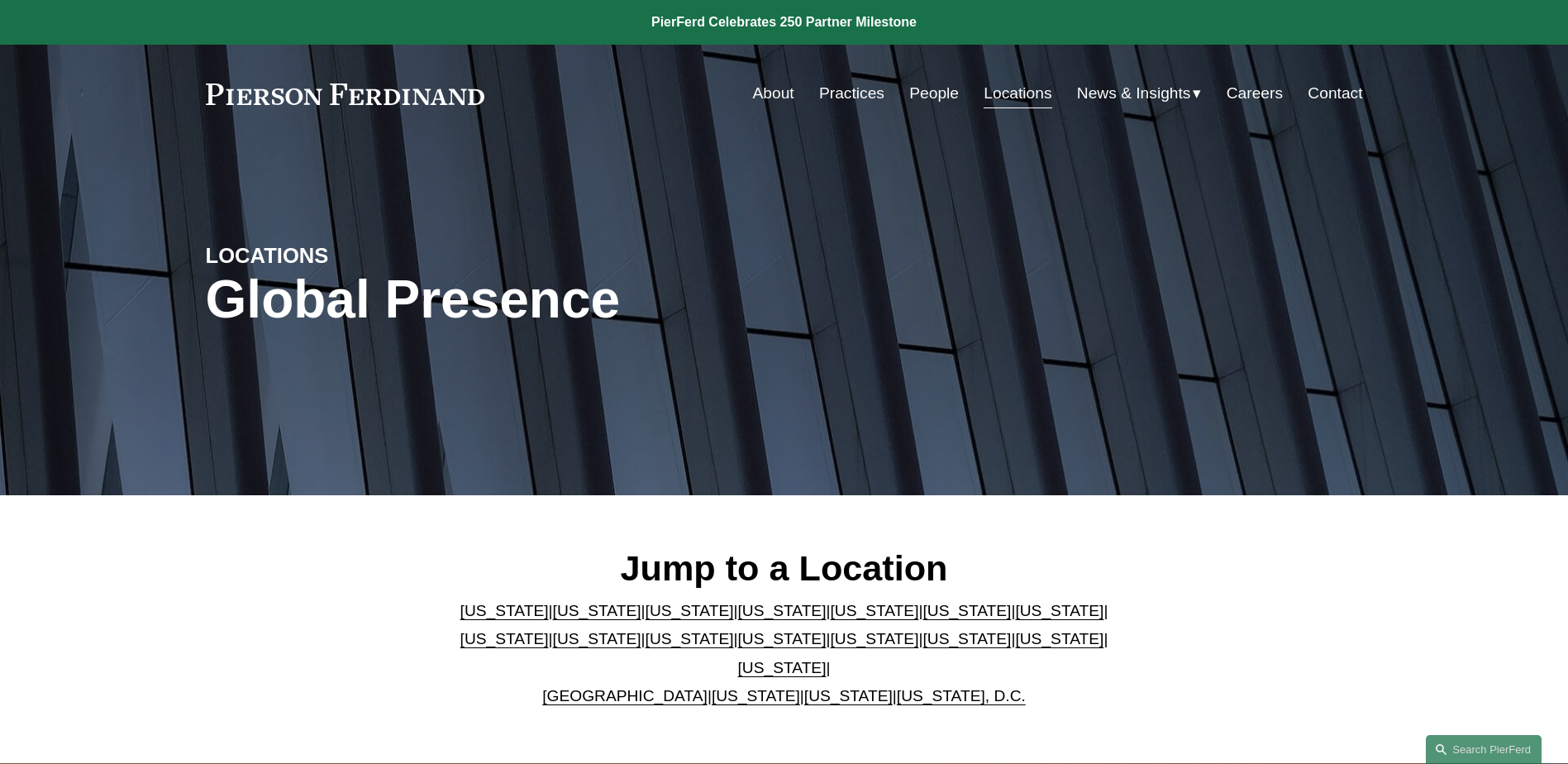
click at [638, 687] on link "United Kingdom" at bounding box center [626, 695] width 166 height 17
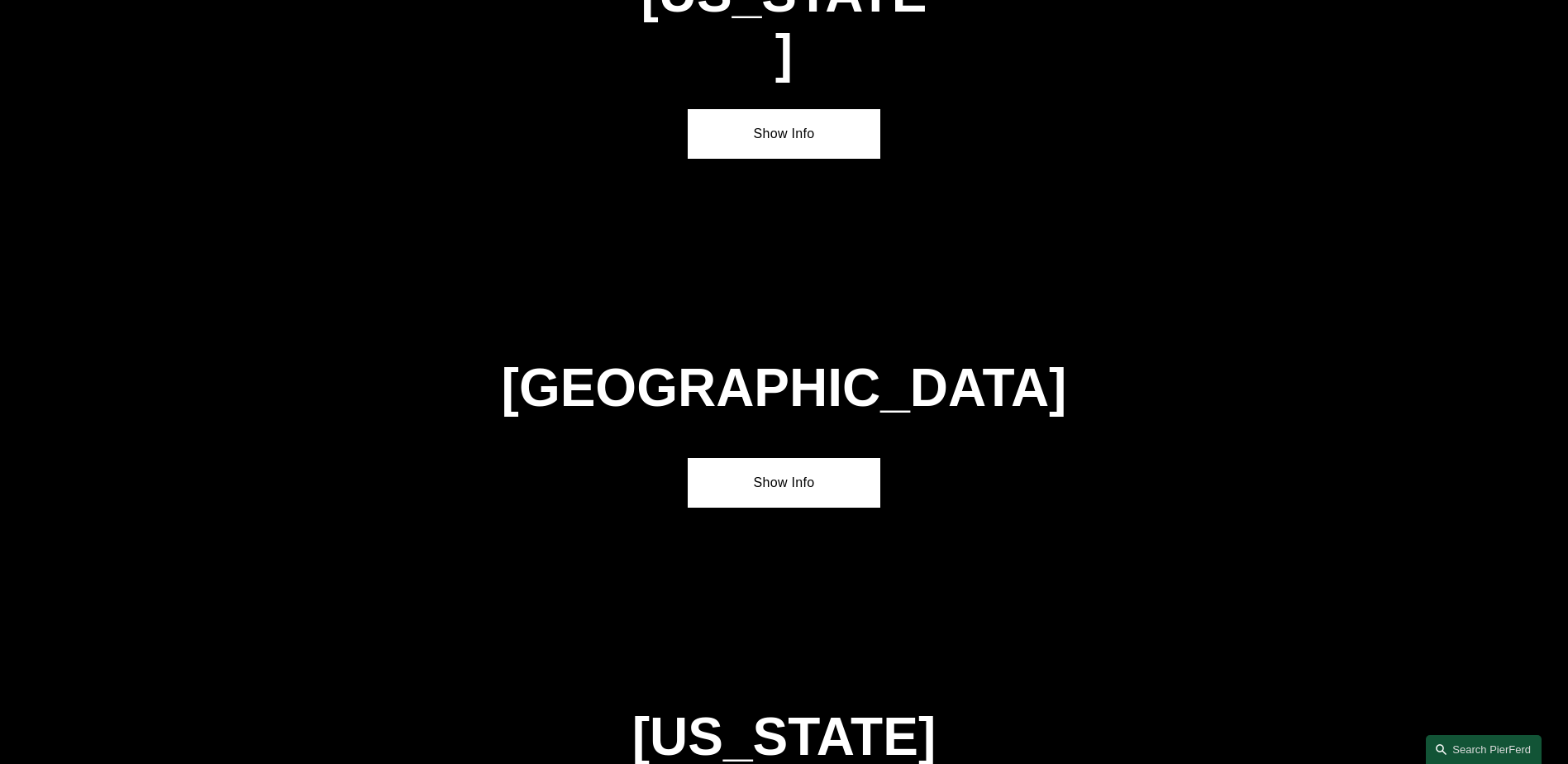
scroll to position [5976, 0]
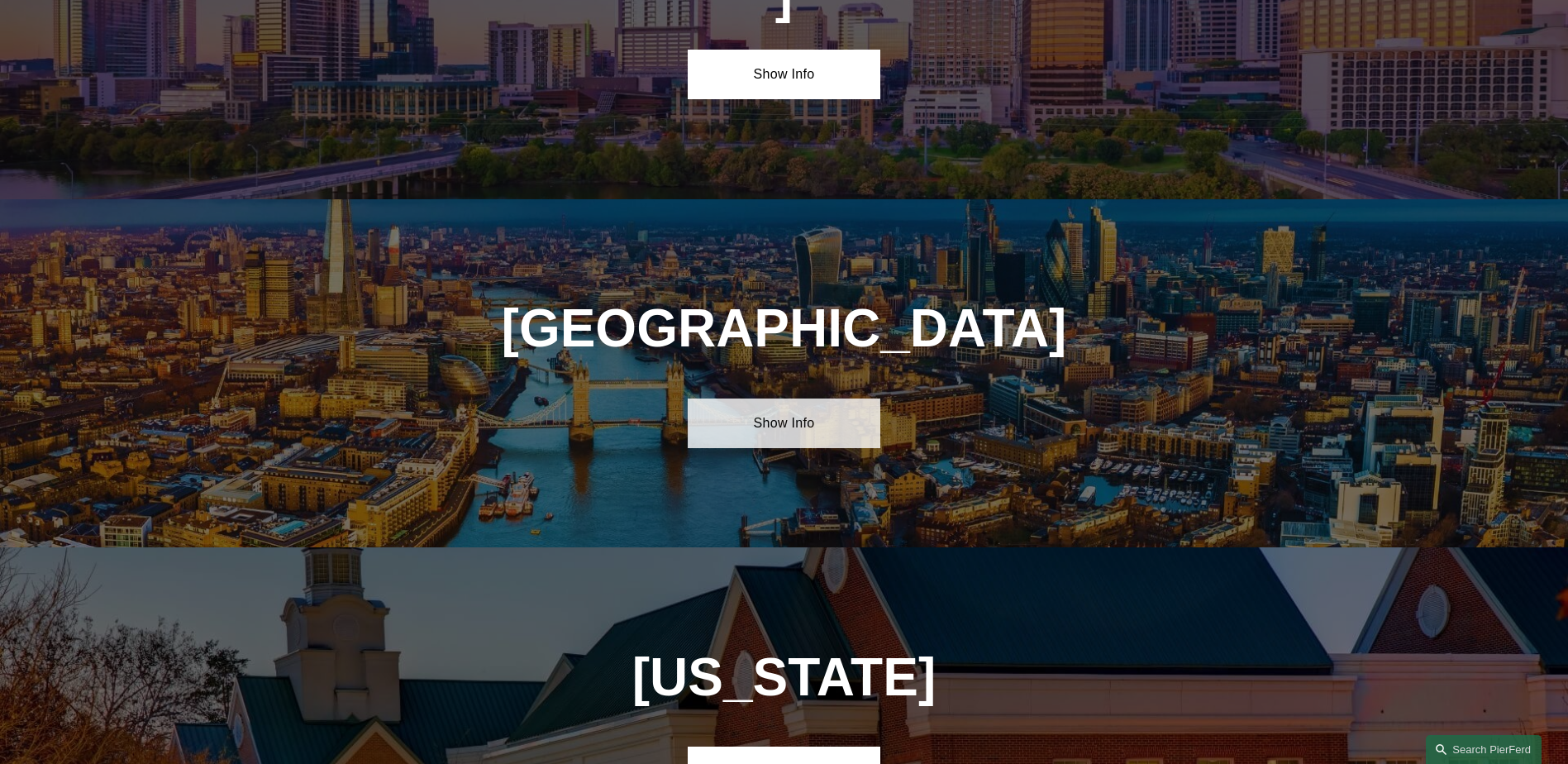
click at [816, 399] on link "Show Info" at bounding box center [784, 423] width 193 height 50
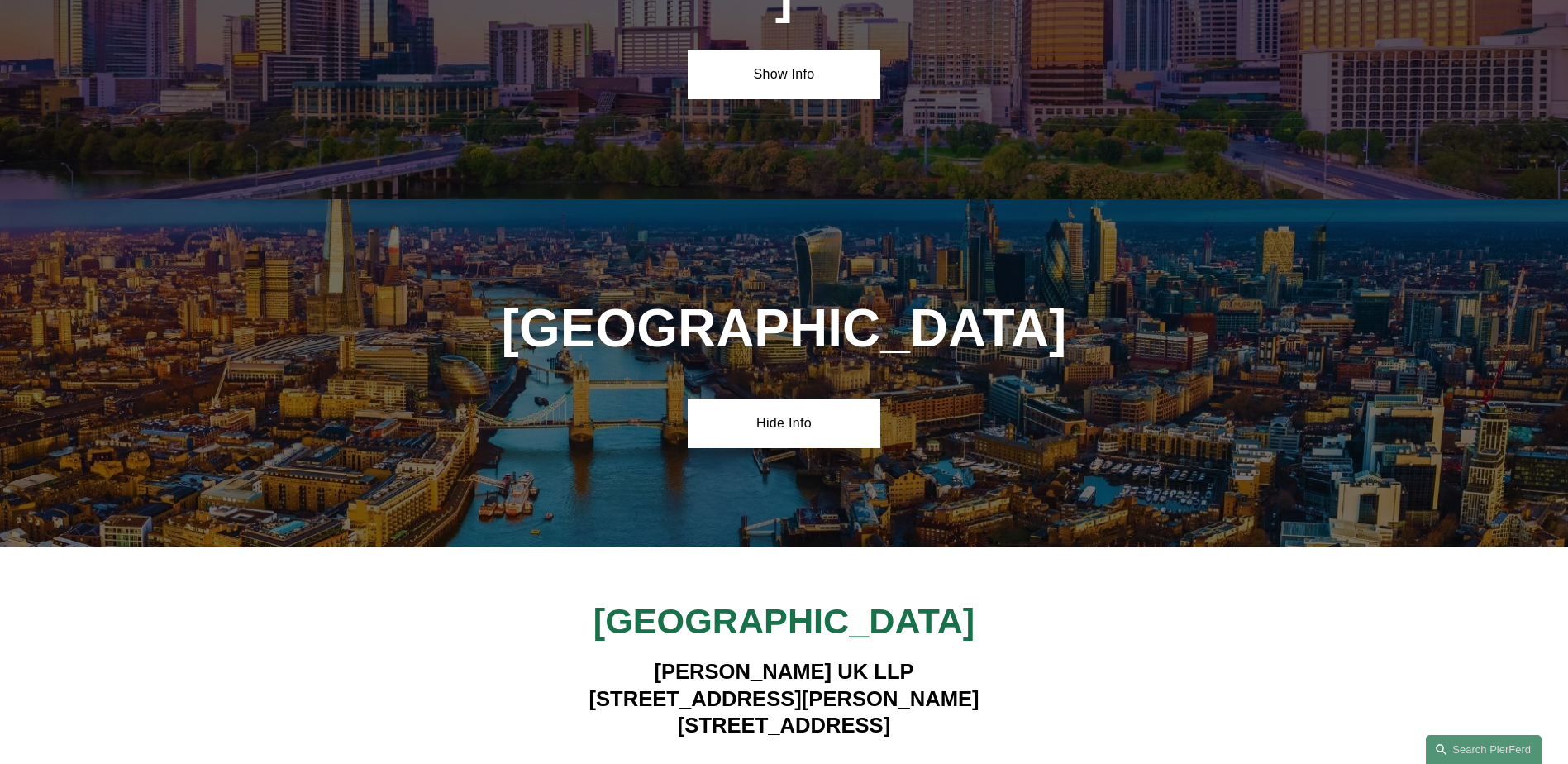
click at [823, 763] on strong "View Lawyers" at bounding box center [778, 772] width 104 height 17
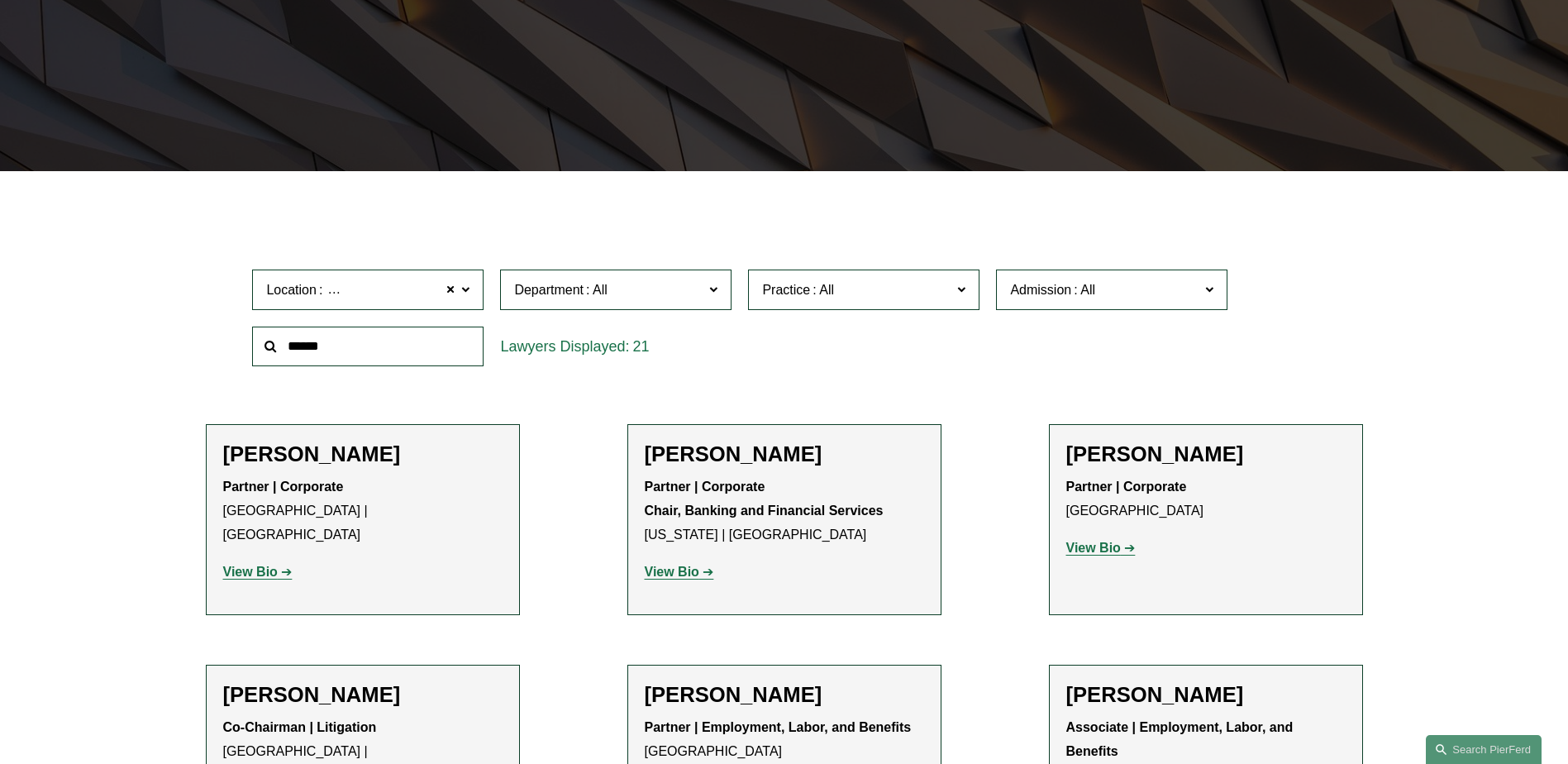
scroll to position [413, 0]
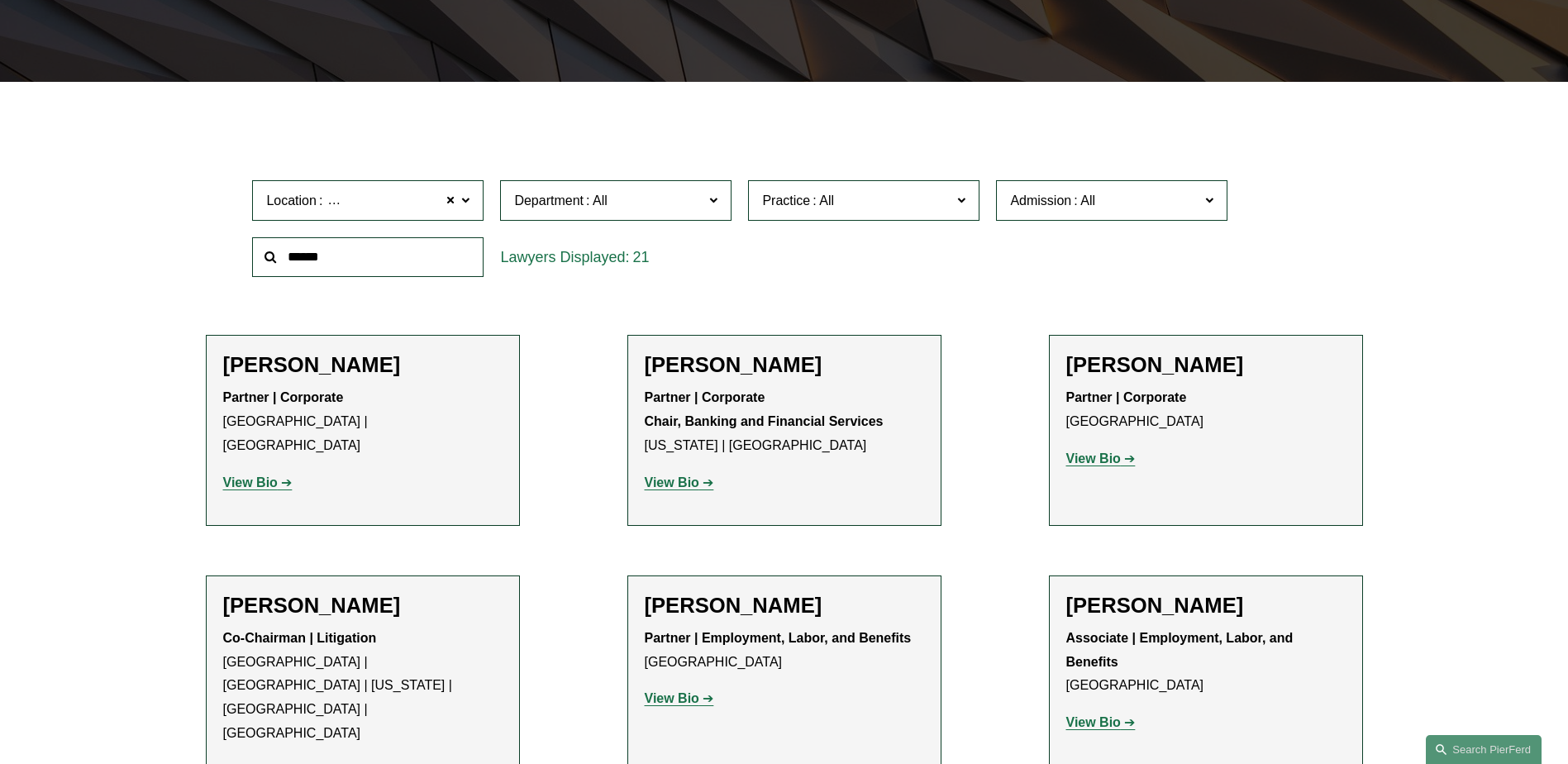
click at [1119, 457] on strong "View Bio" at bounding box center [1094, 458] width 55 height 14
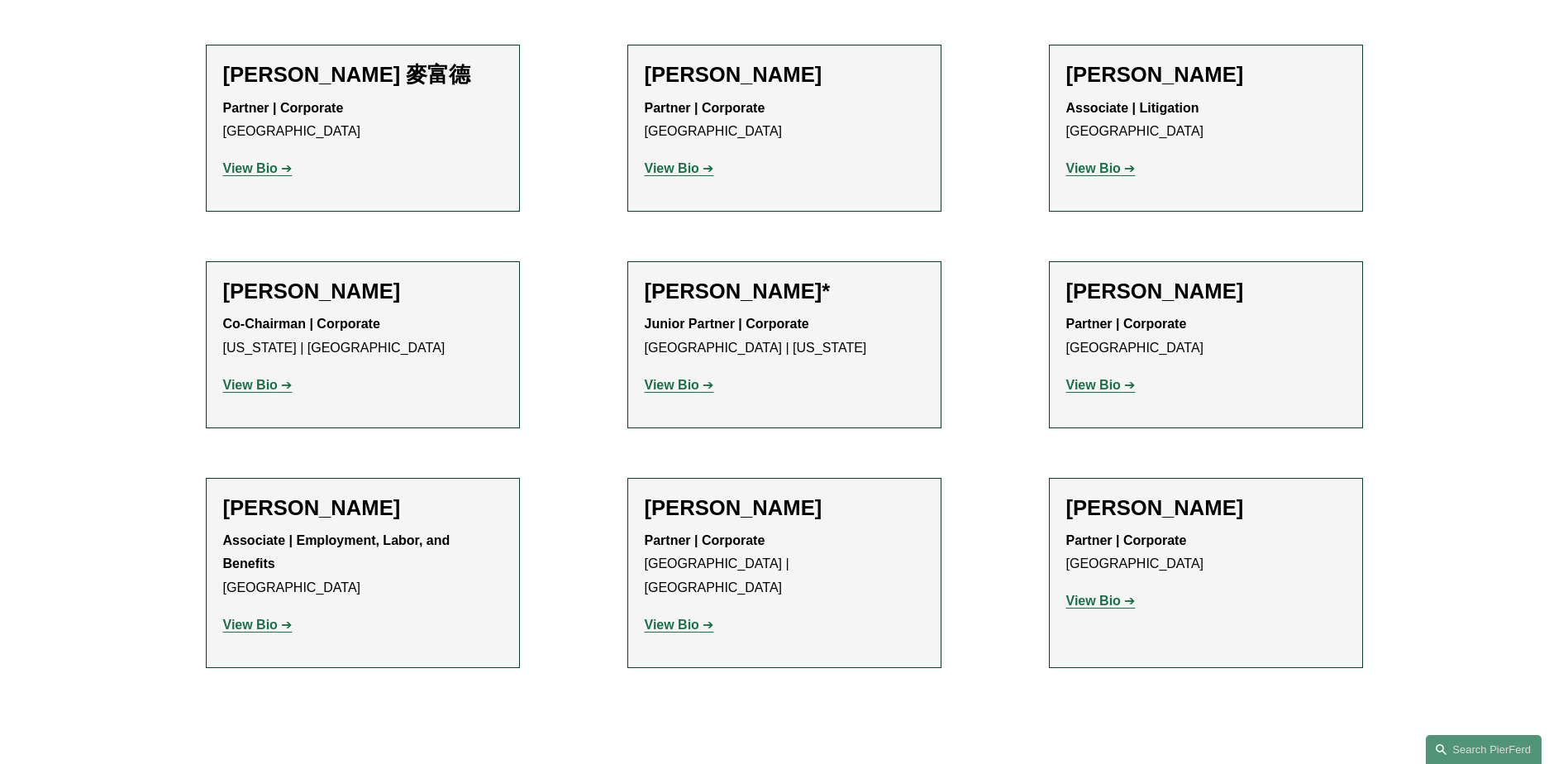
scroll to position [1737, 0]
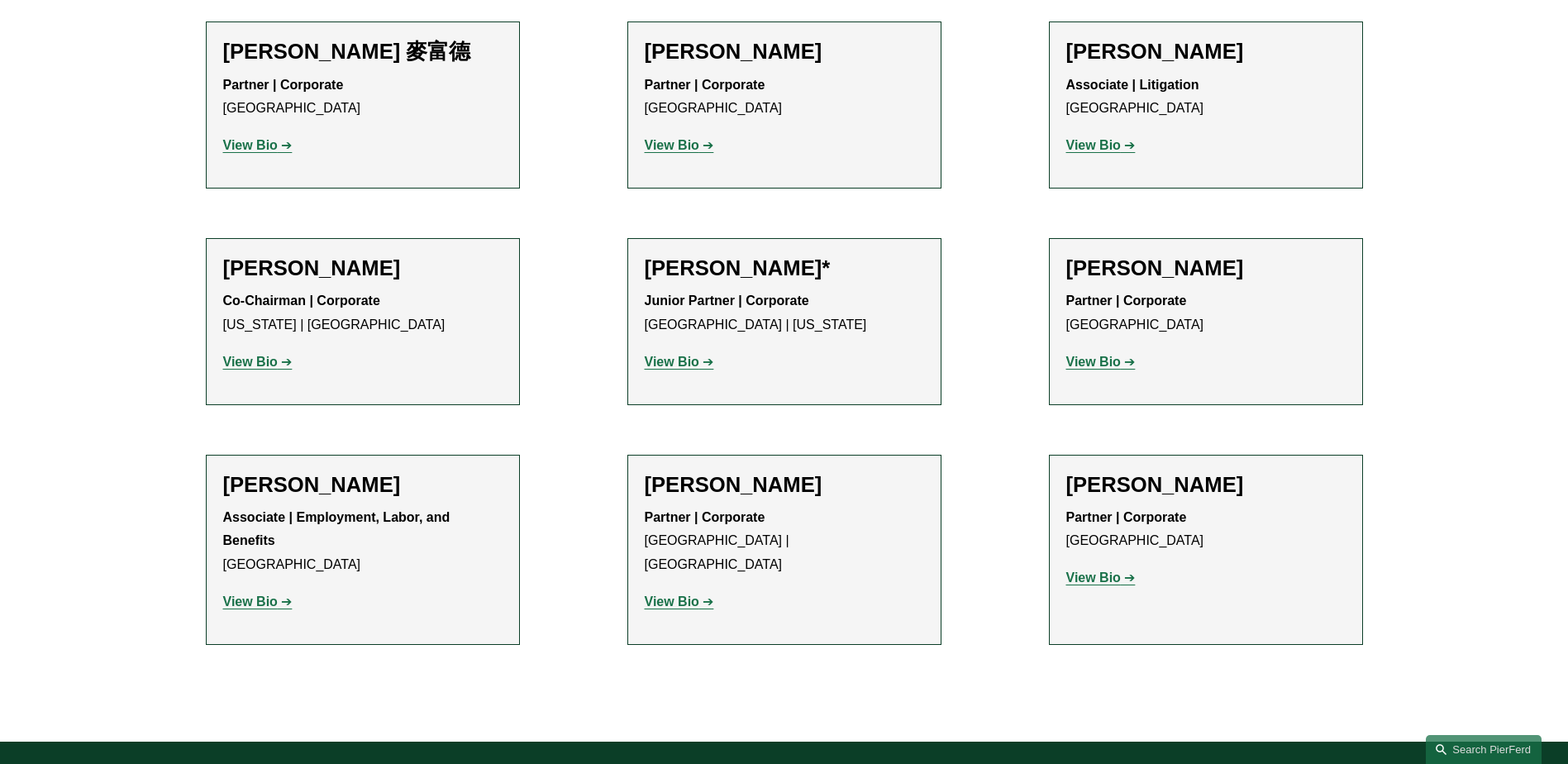
click at [279, 595] on link "View Bio" at bounding box center [258, 601] width 70 height 14
click at [666, 355] on strong "View Bio" at bounding box center [673, 361] width 55 height 14
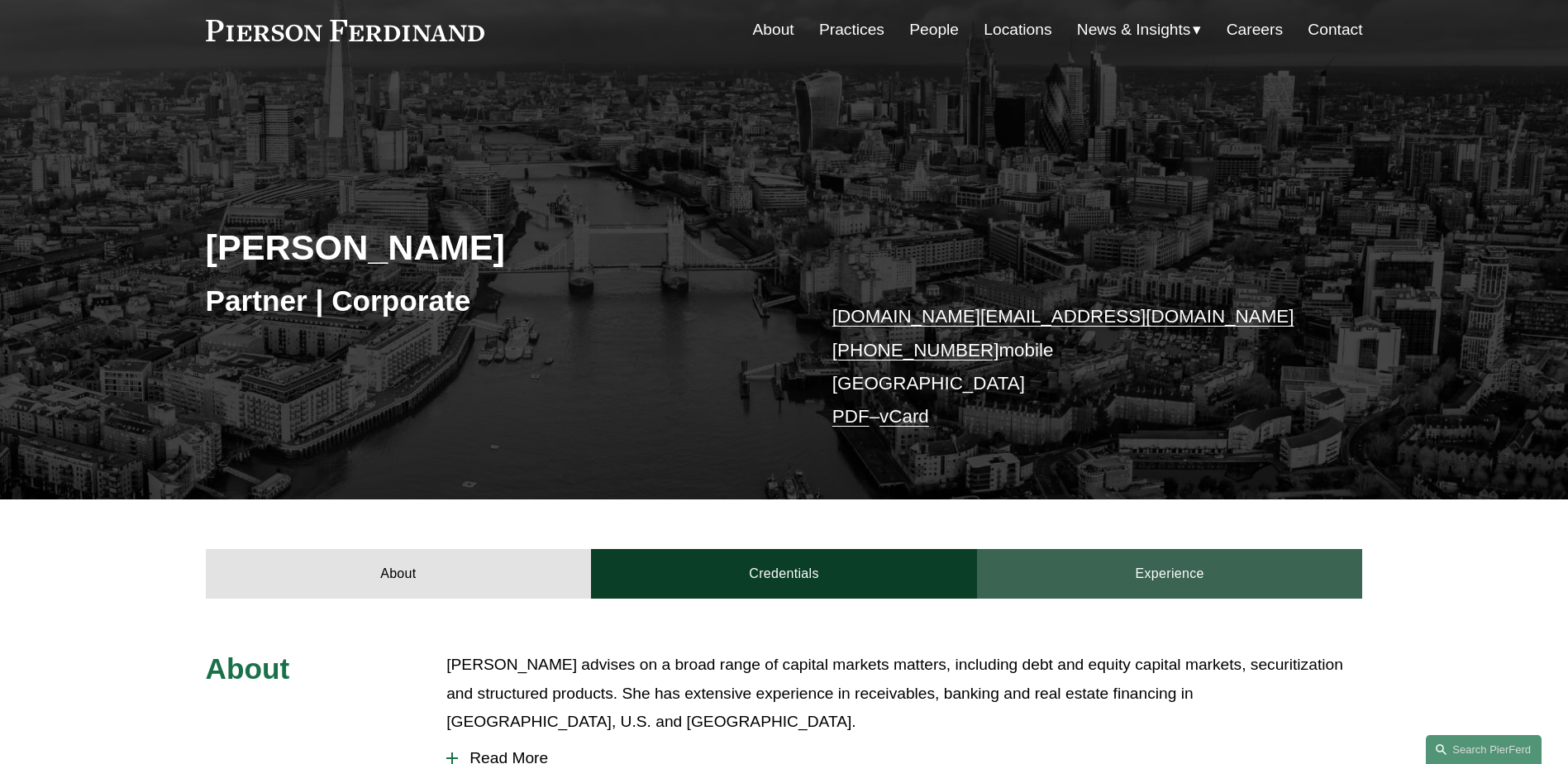
scroll to position [166, 0]
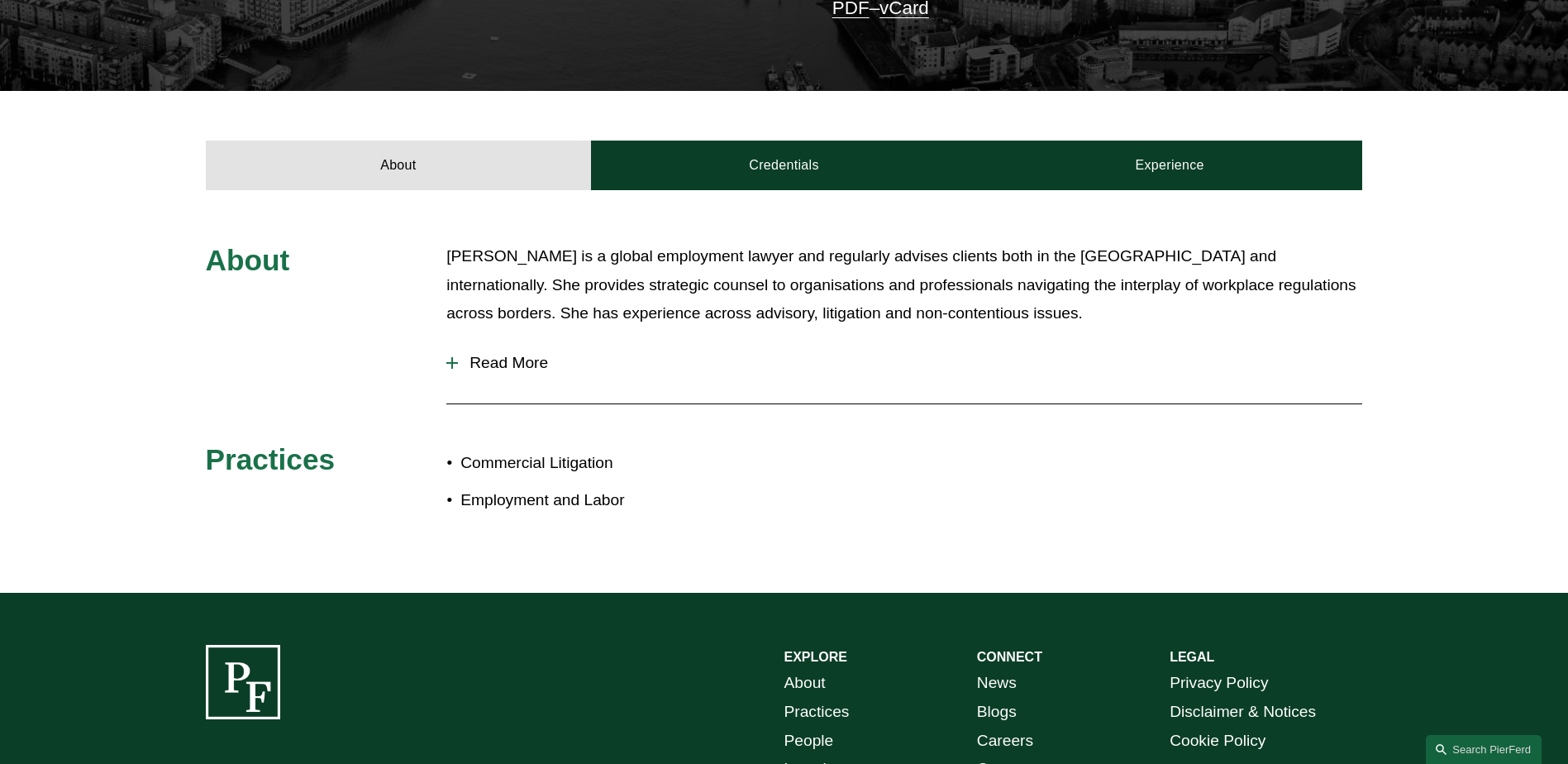
scroll to position [496, 0]
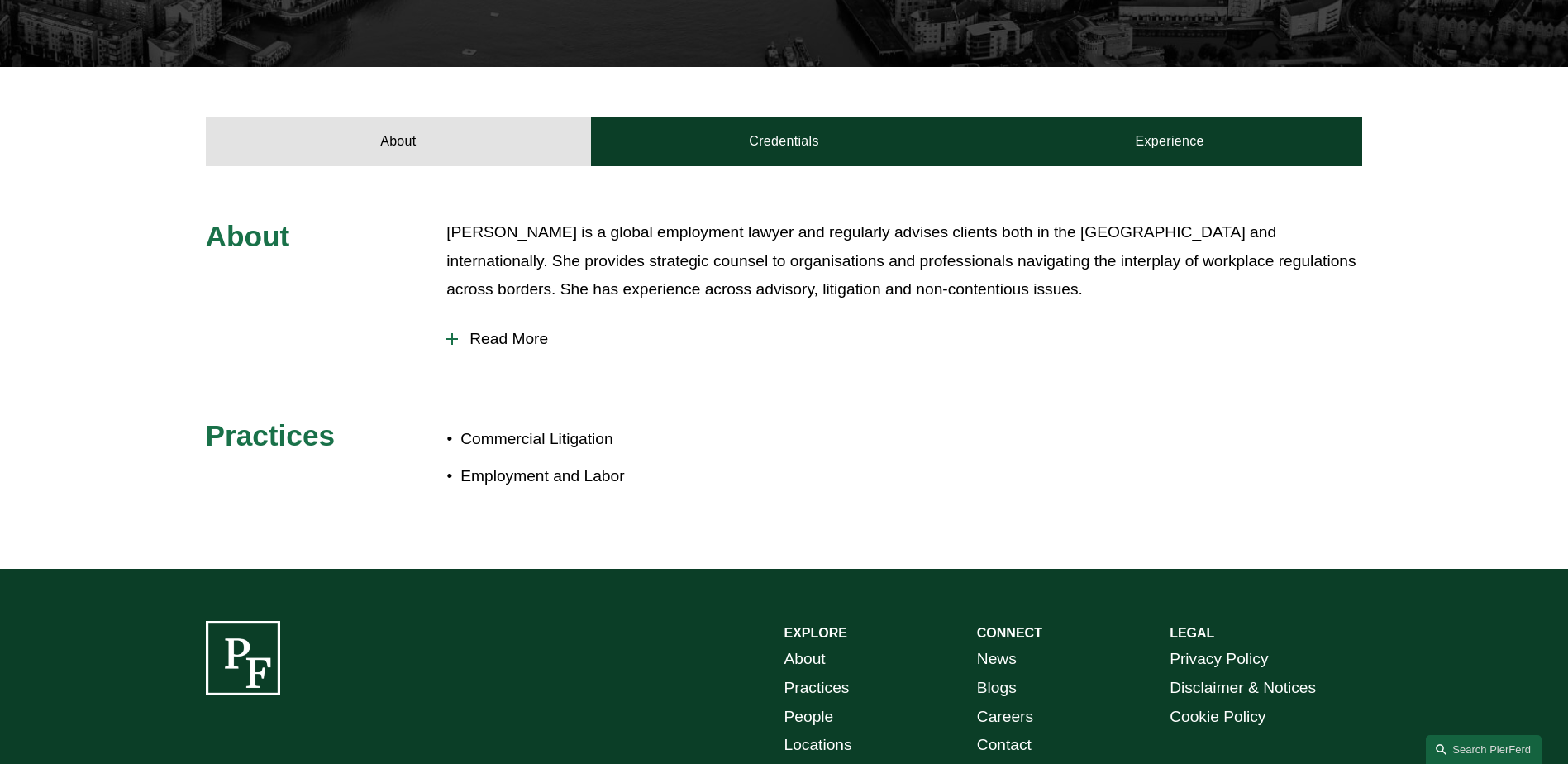
click at [483, 340] on span "Read More" at bounding box center [911, 339] width 905 height 18
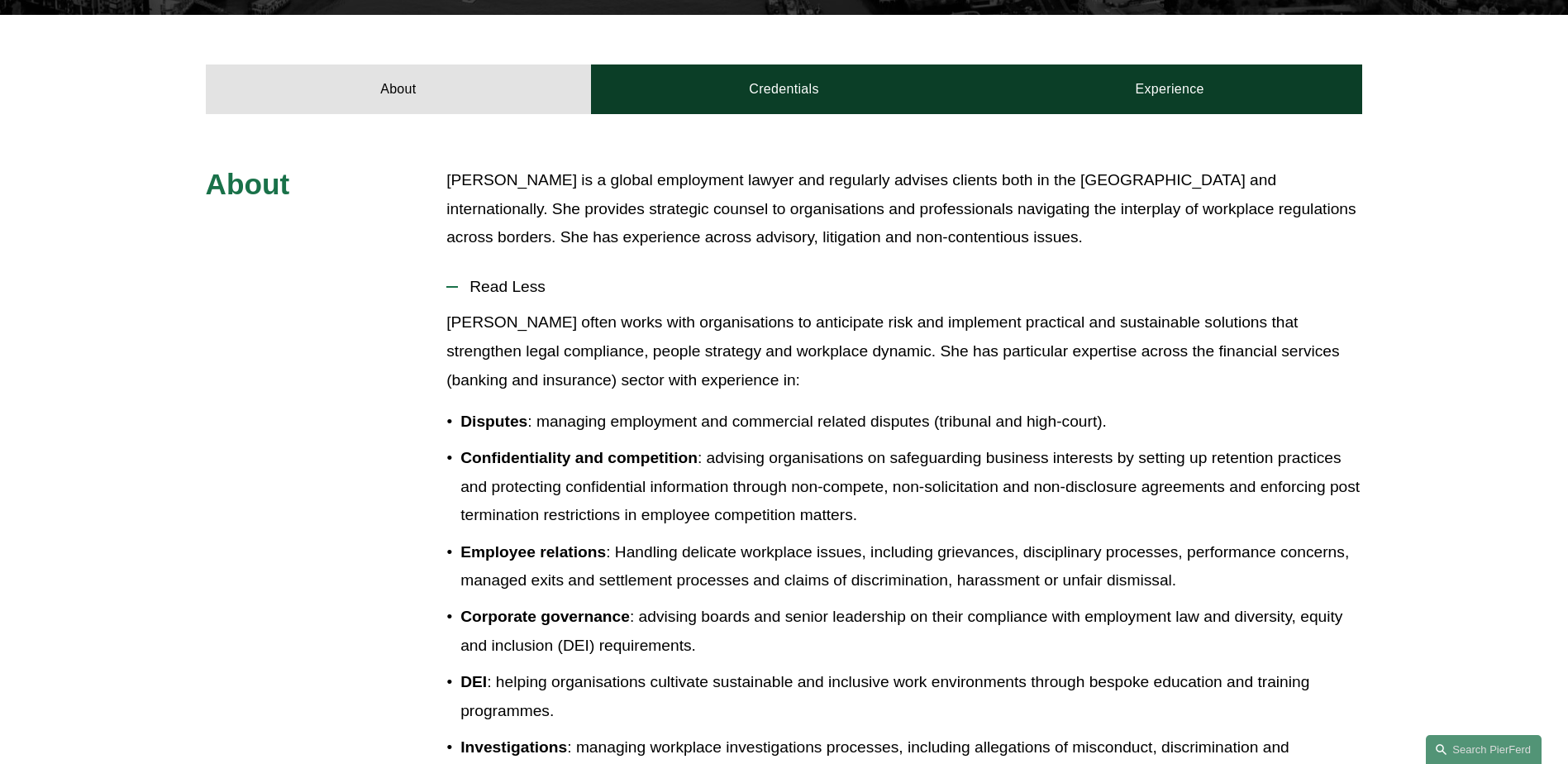
scroll to position [744, 0]
